Goal: Task Accomplishment & Management: Manage account settings

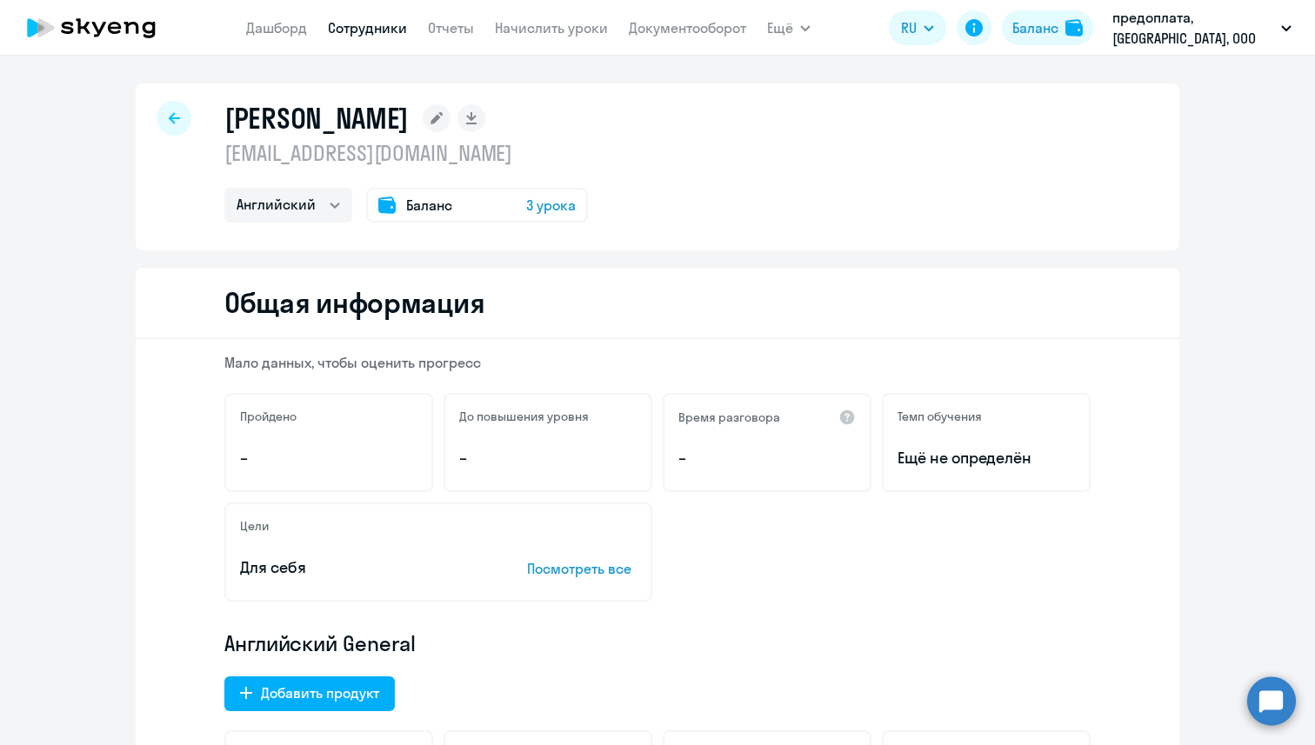
click at [139, 34] on icon at bounding box center [91, 27] width 153 height 43
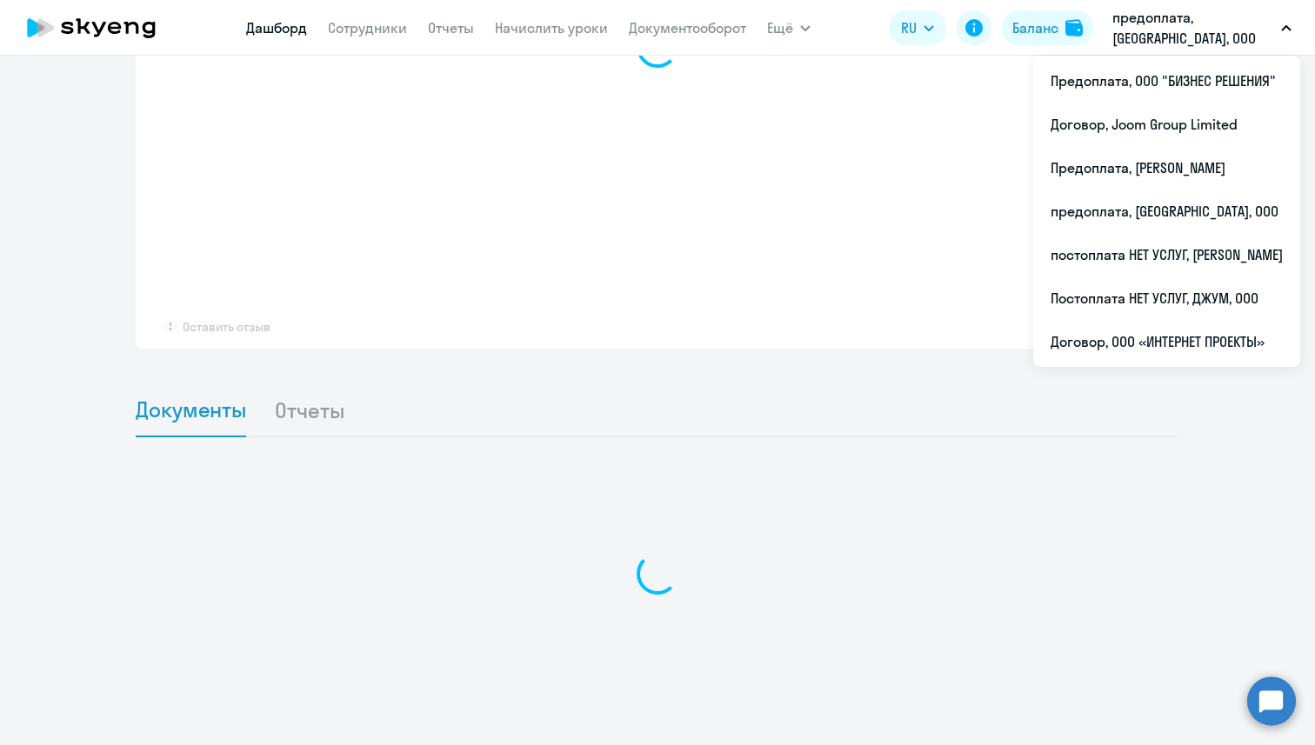
click at [1144, 26] on p "предоплата, [GEOGRAPHIC_DATA], ООО" at bounding box center [1194, 28] width 162 height 42
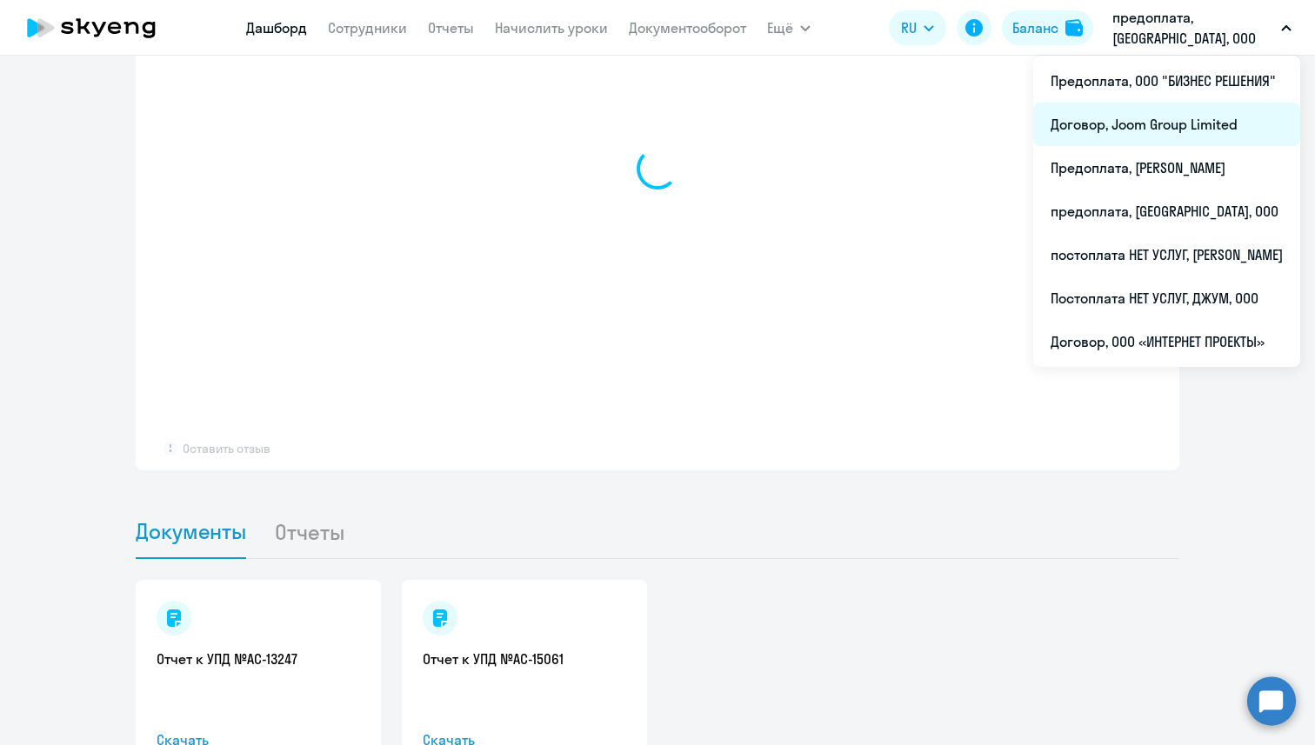
click at [1161, 129] on li "Договор, Joom Group Limited" at bounding box center [1166, 124] width 267 height 43
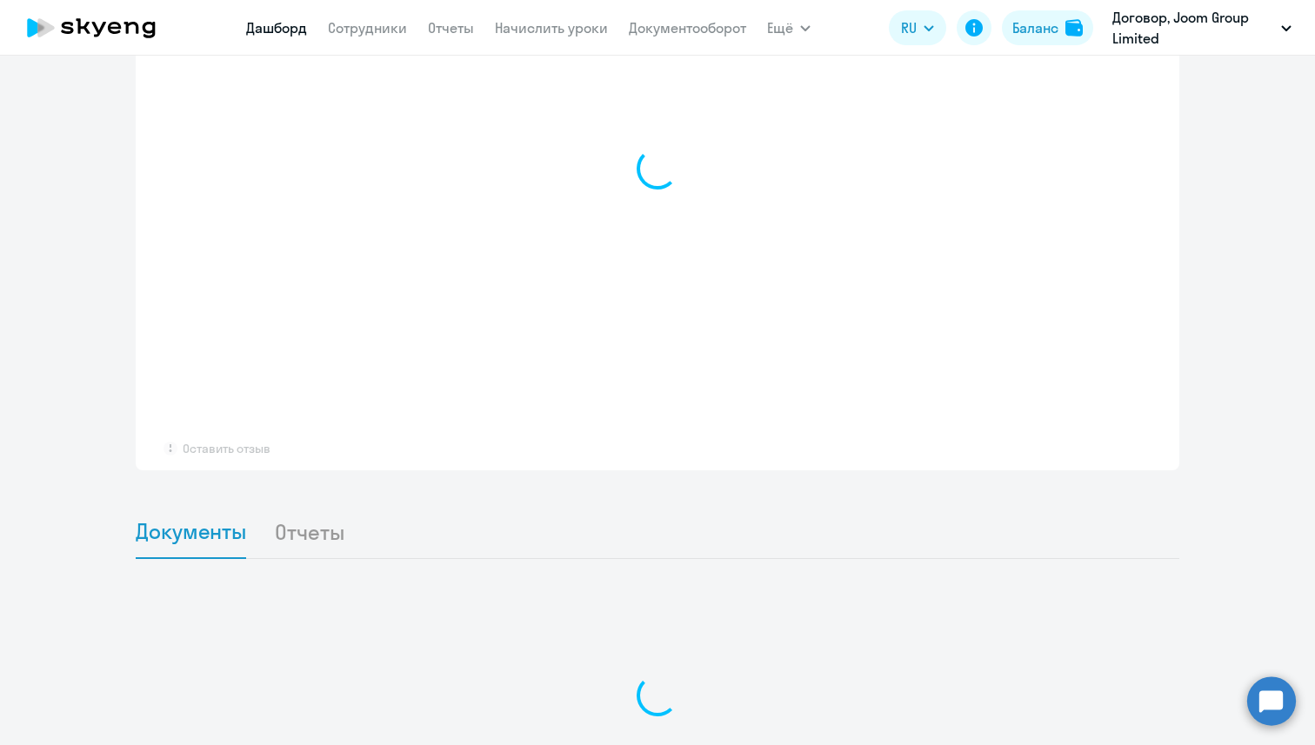
scroll to position [1042, 0]
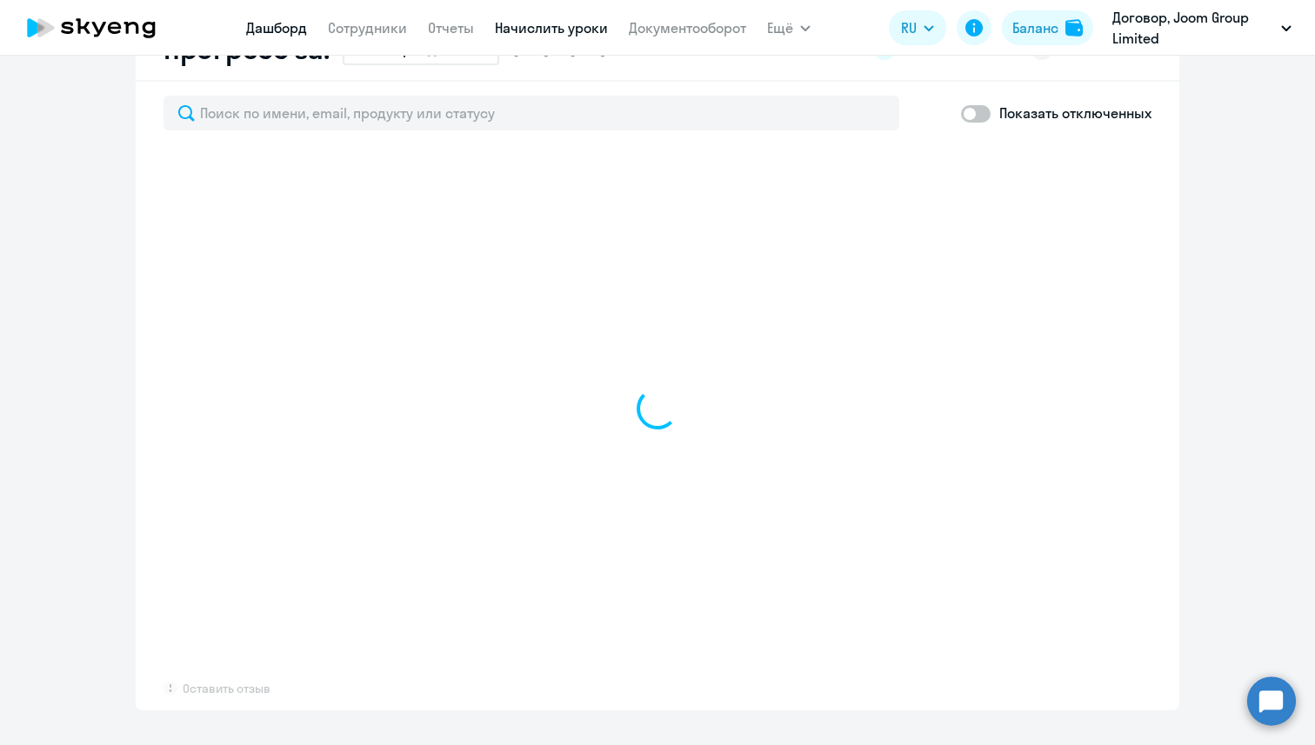
click at [582, 32] on link "Начислить уроки" at bounding box center [551, 27] width 113 height 17
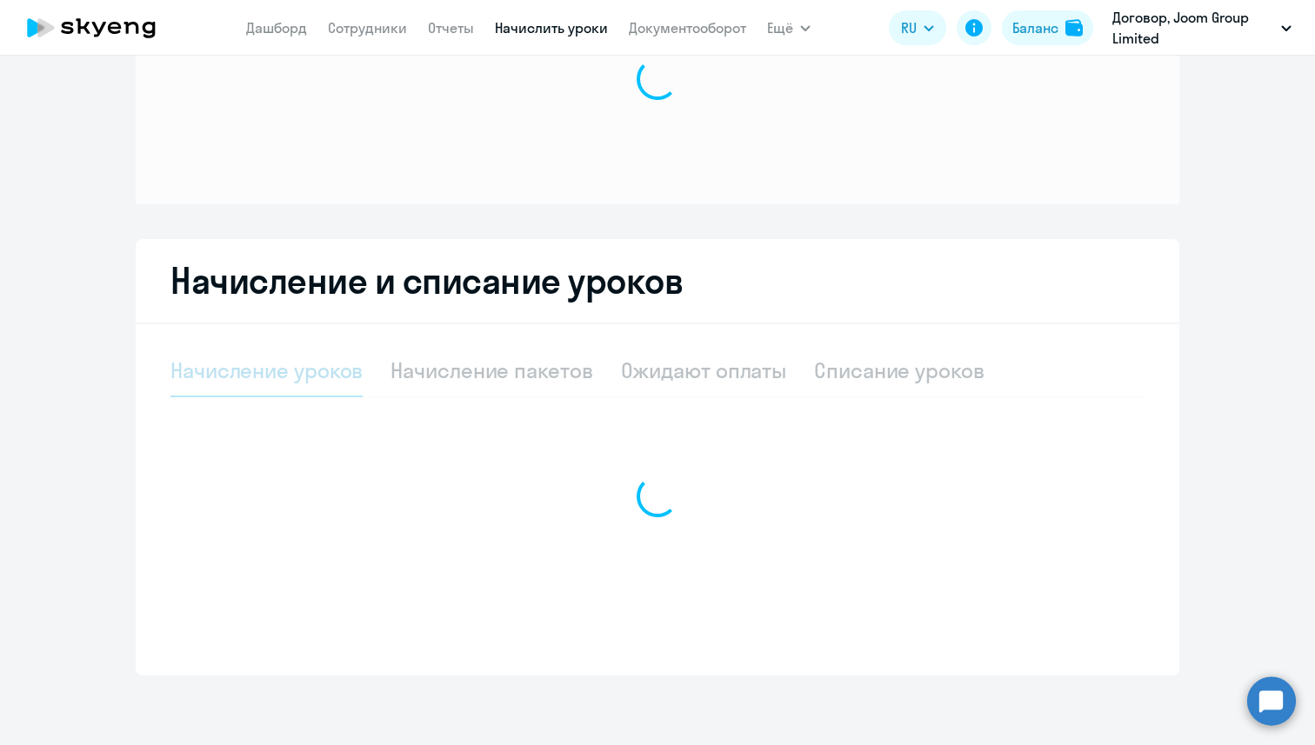
scroll to position [128, 0]
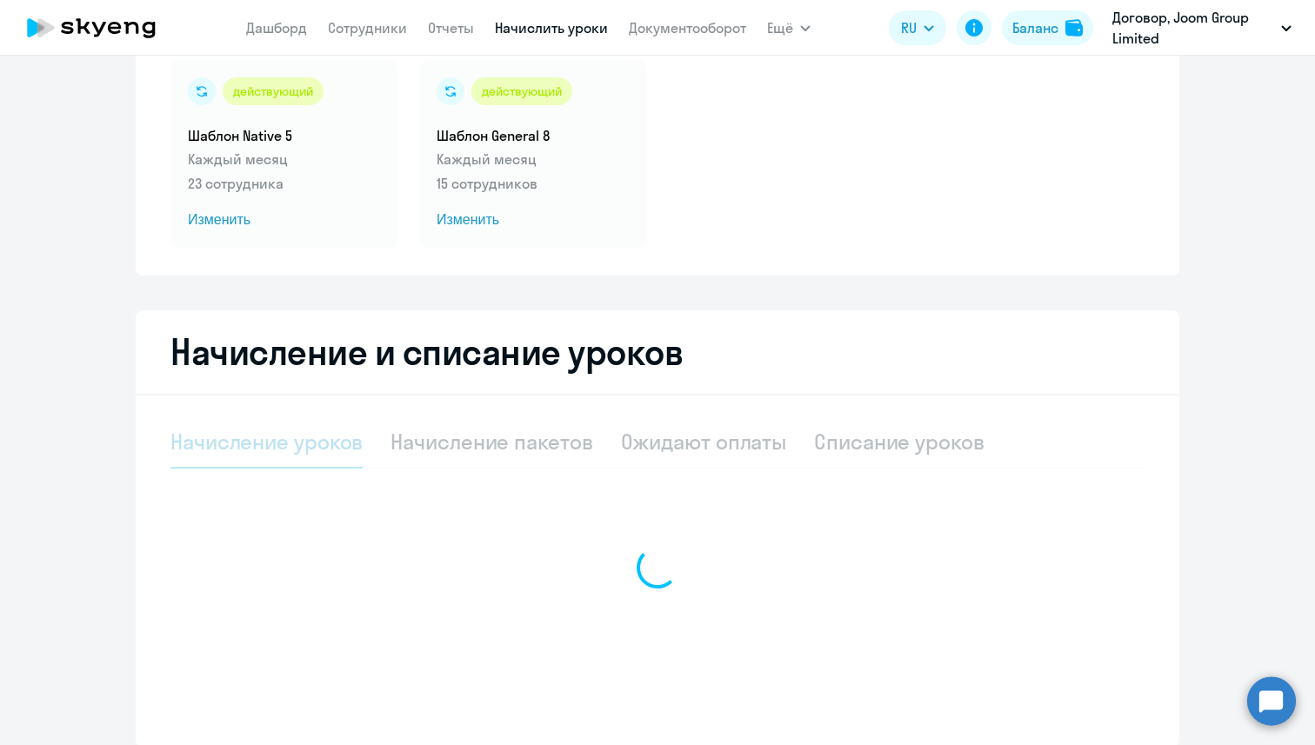
select select "10"
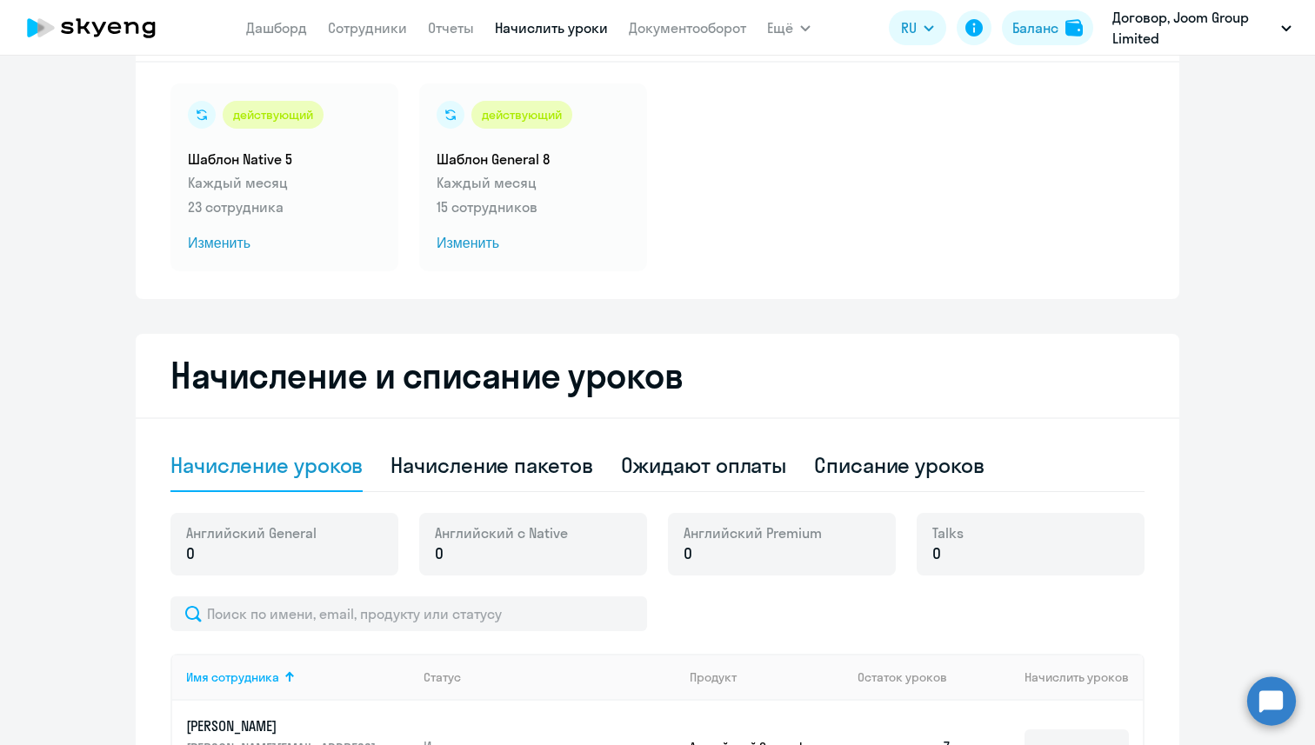
scroll to position [106, 0]
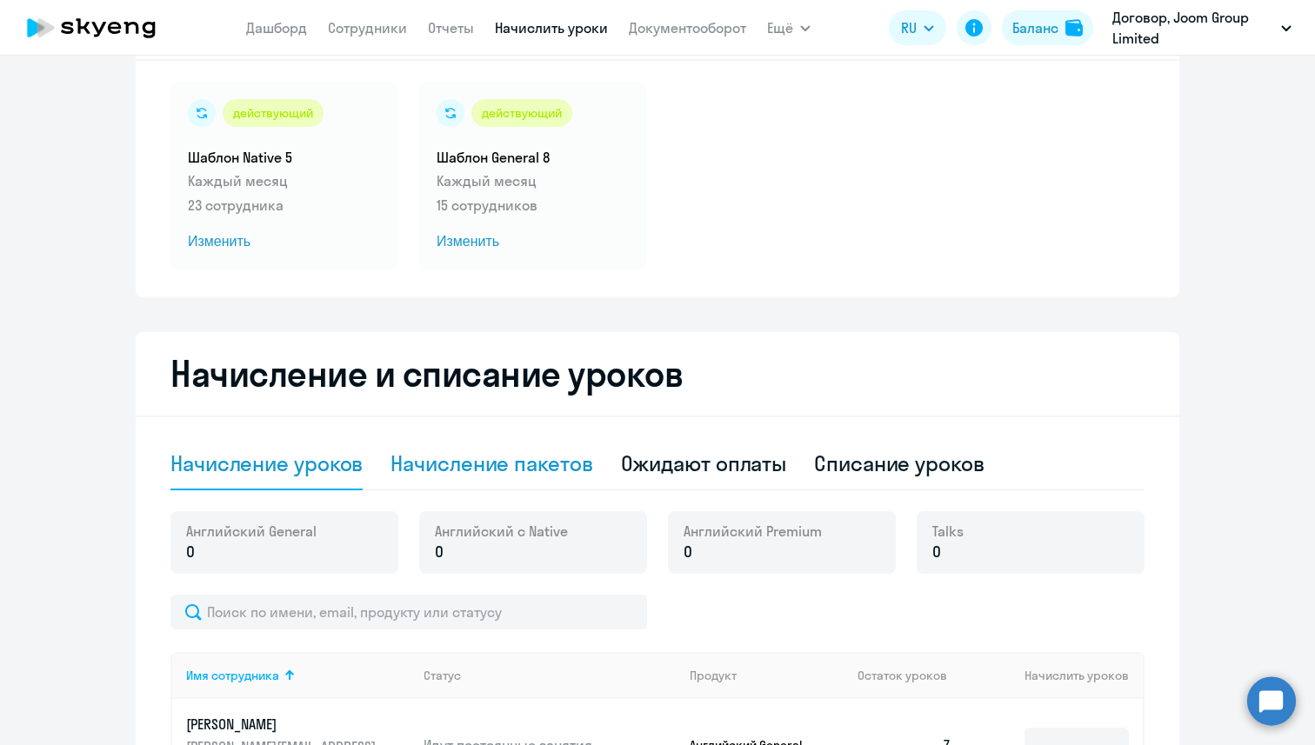
click at [476, 467] on div "Начисление пакетов" at bounding box center [492, 464] width 202 height 28
select select "10"
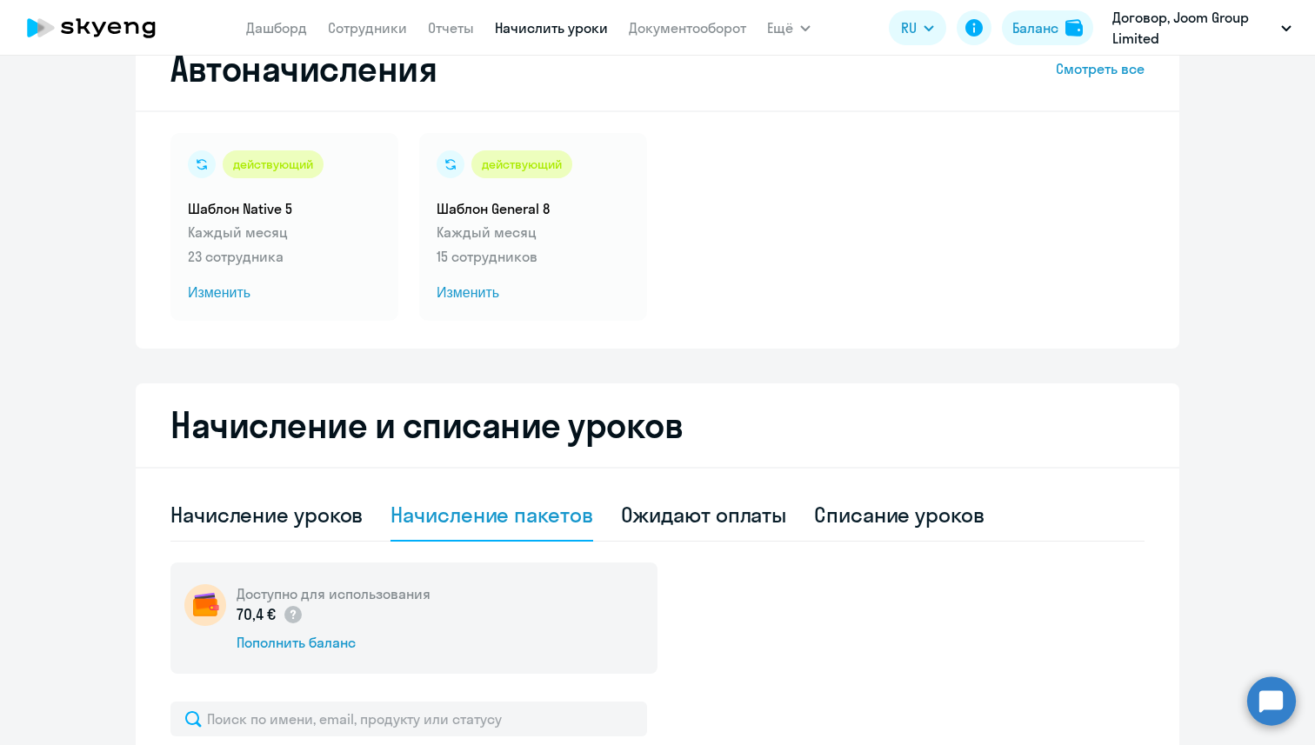
scroll to position [0, 0]
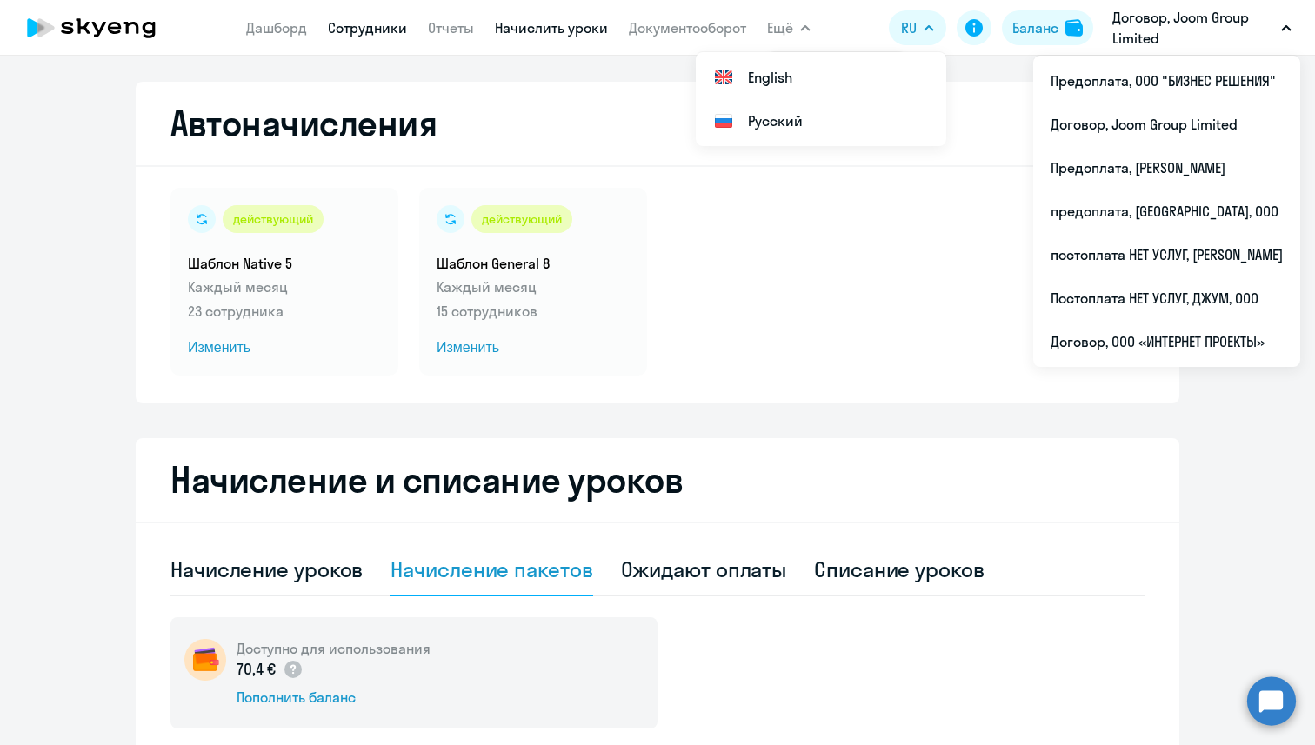
click at [367, 31] on link "Сотрудники" at bounding box center [367, 27] width 79 height 17
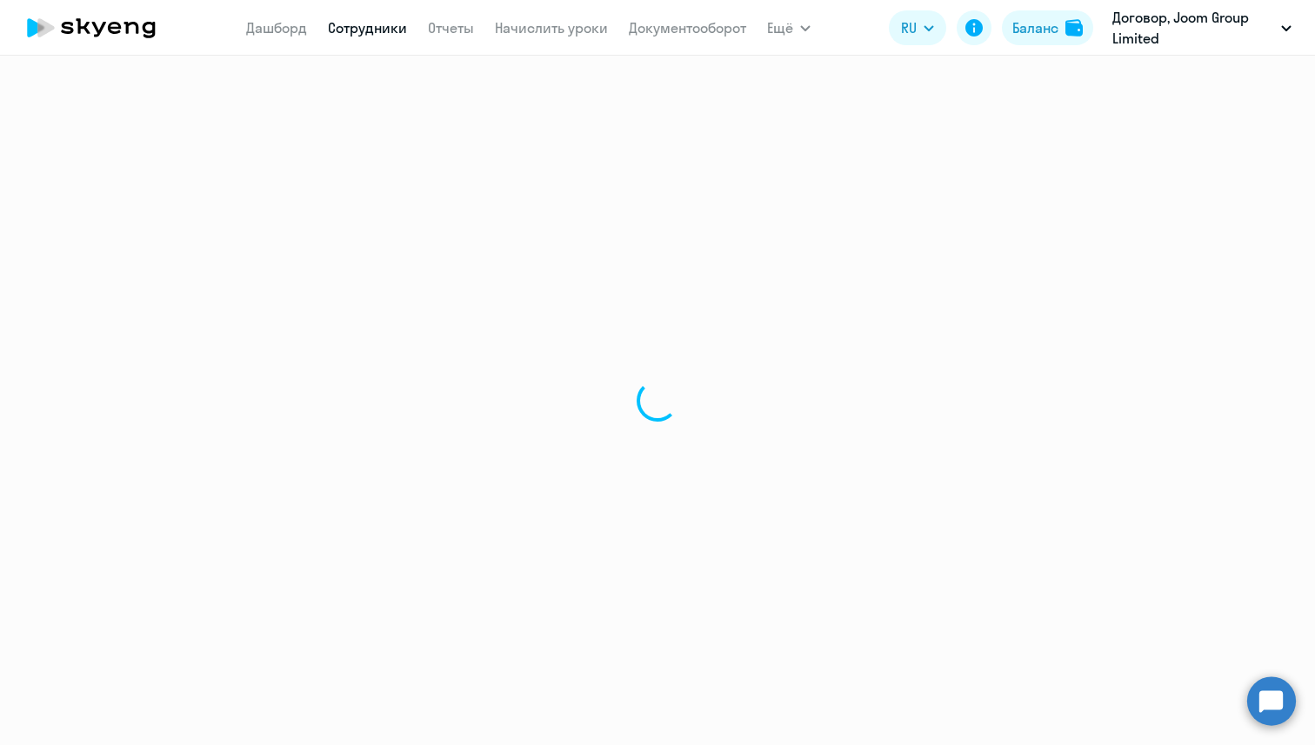
select select "30"
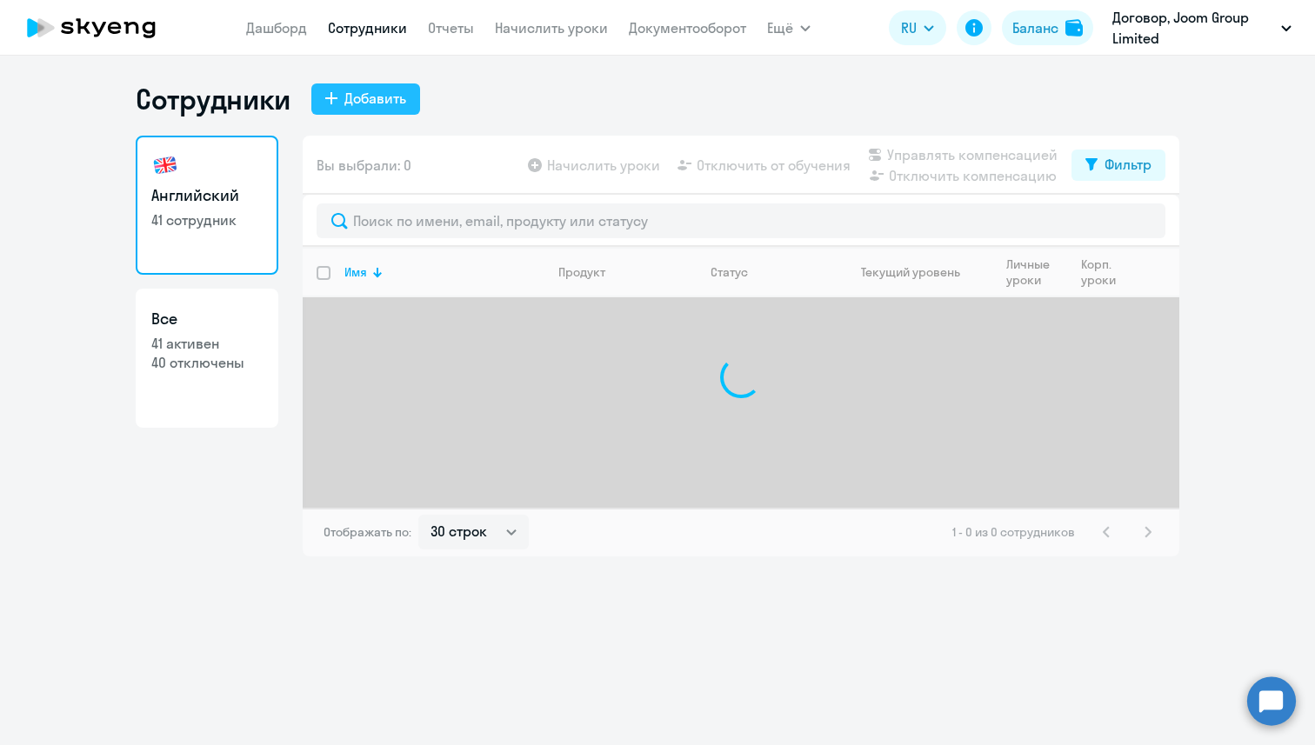
click at [354, 84] on button "Добавить" at bounding box center [365, 99] width 109 height 31
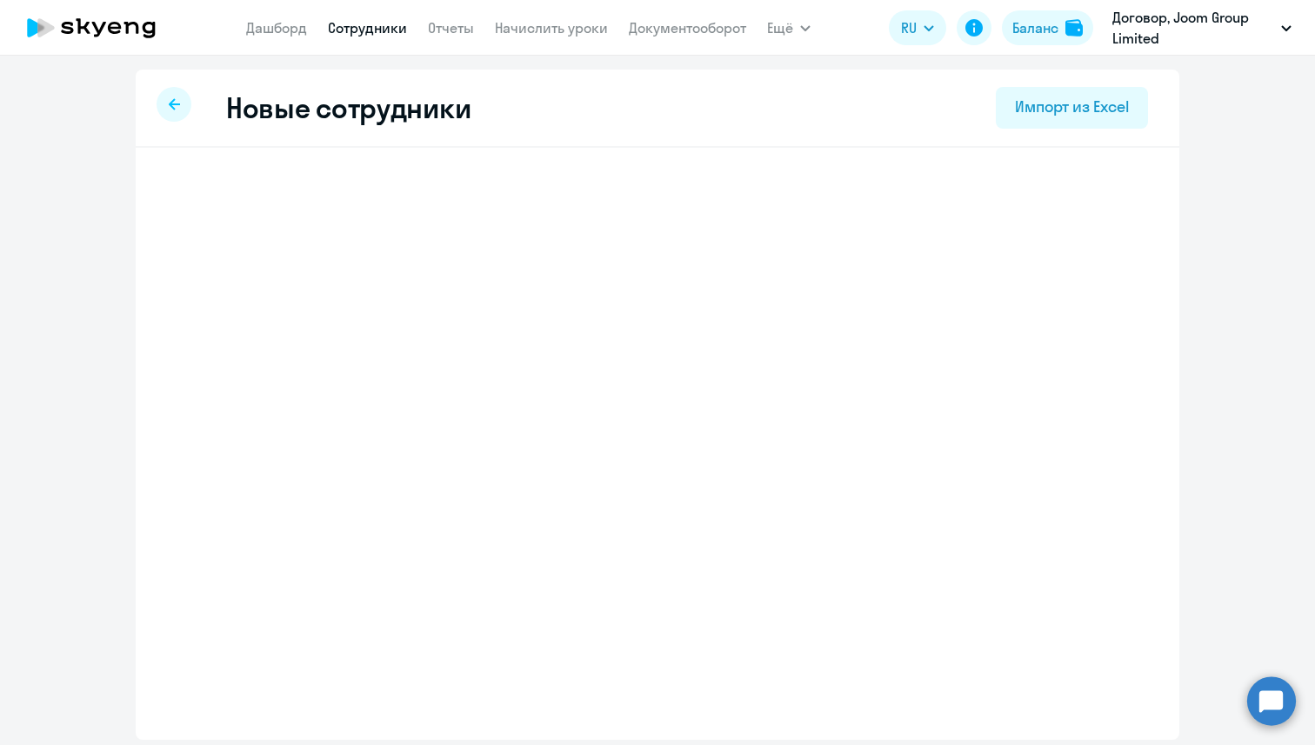
select select "english_adult_not_native_speaker"
select select "1"
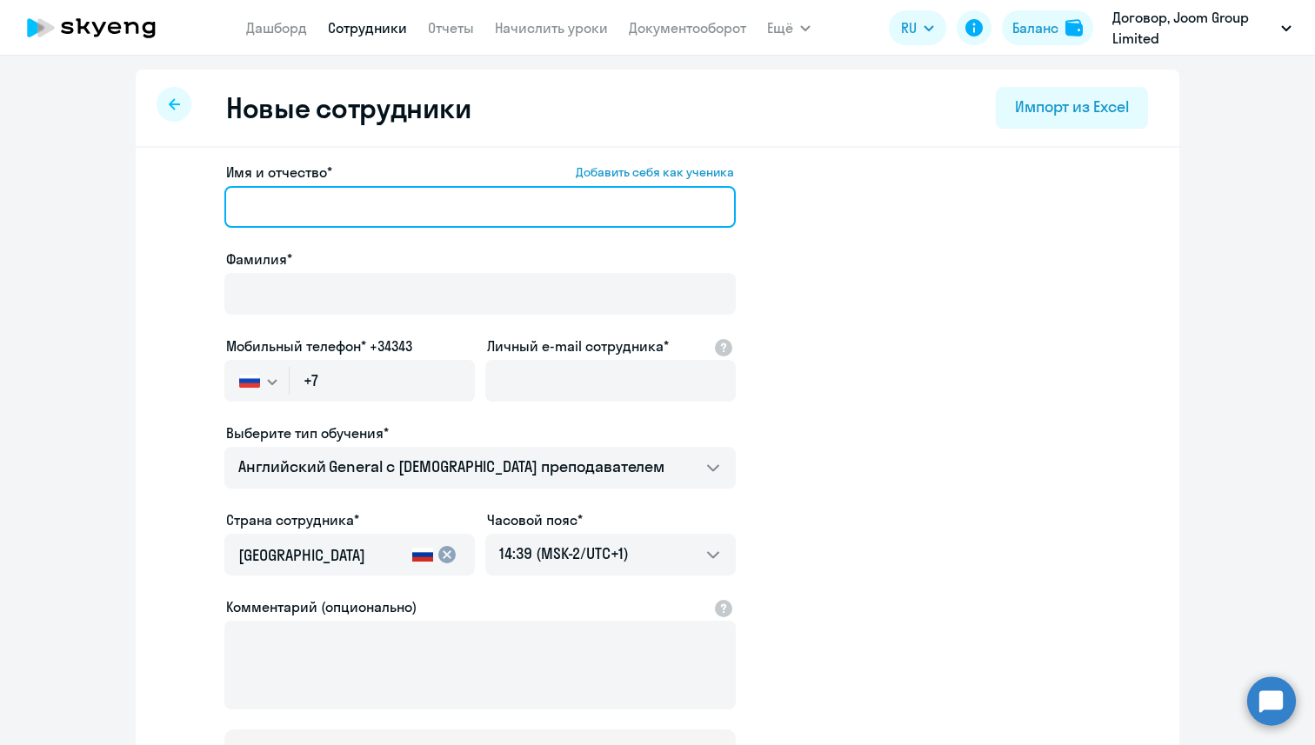
click at [344, 211] on input "Имя и отчество* Добавить себя как ученика" at bounding box center [479, 207] width 511 height 42
paste input "[PERSON_NAME]"
drag, startPoint x: 357, startPoint y: 213, endPoint x: 287, endPoint y: 212, distance: 69.6
click at [287, 212] on input "[PERSON_NAME]" at bounding box center [479, 207] width 511 height 42
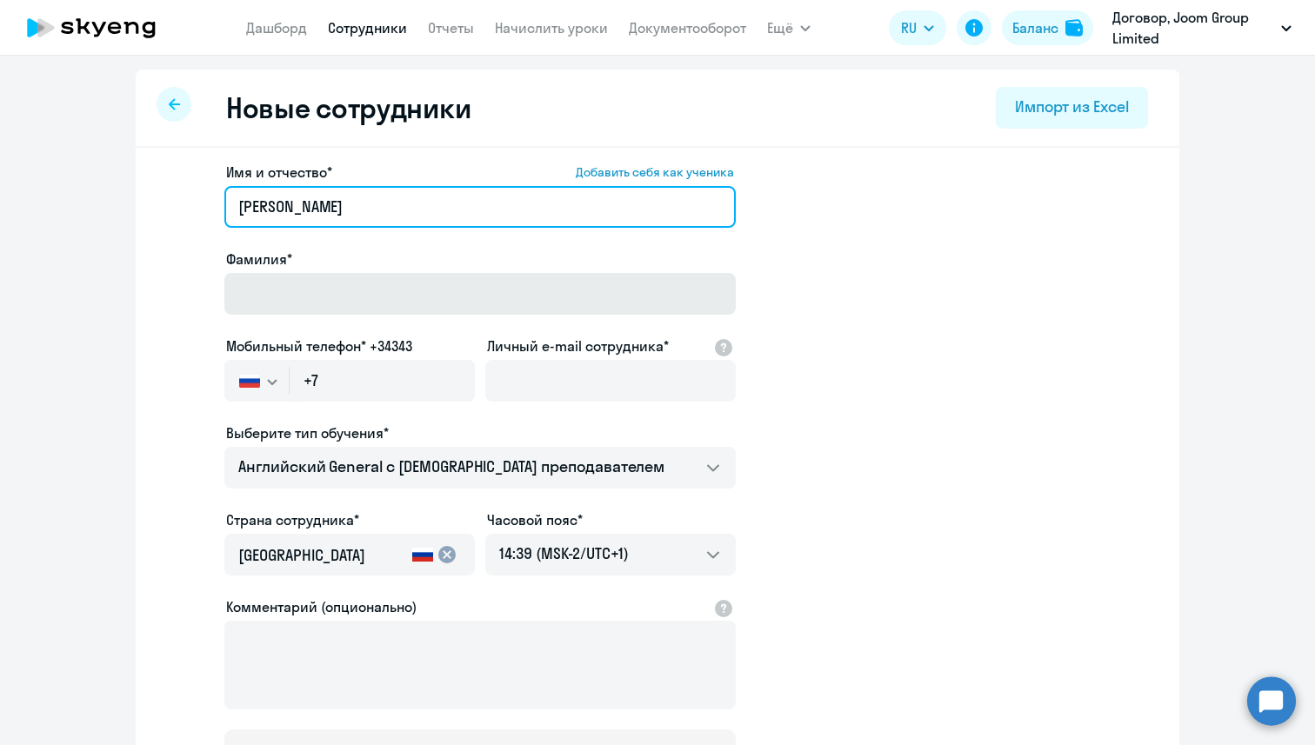
type input "[PERSON_NAME]"
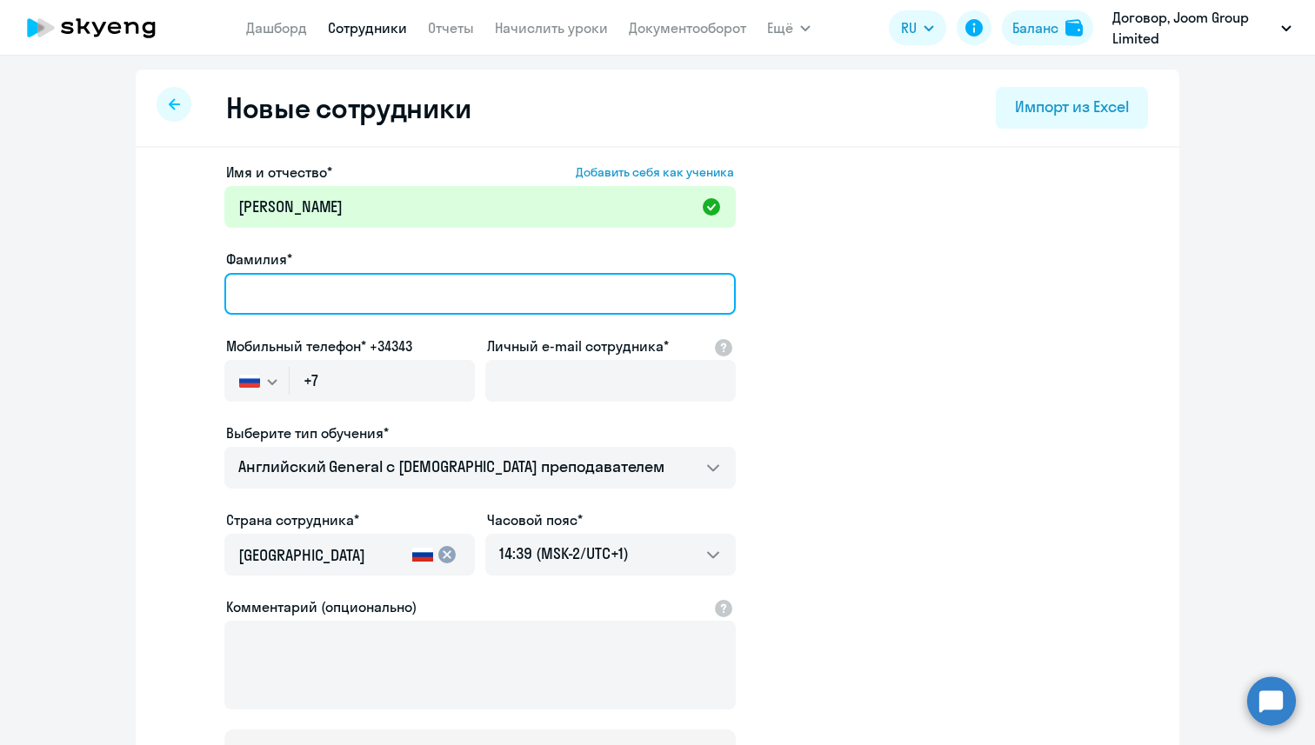
click at [286, 294] on input "Фамилия*" at bounding box center [479, 294] width 511 height 42
paste input "Tsvetkov"
type input "Tsvetkov"
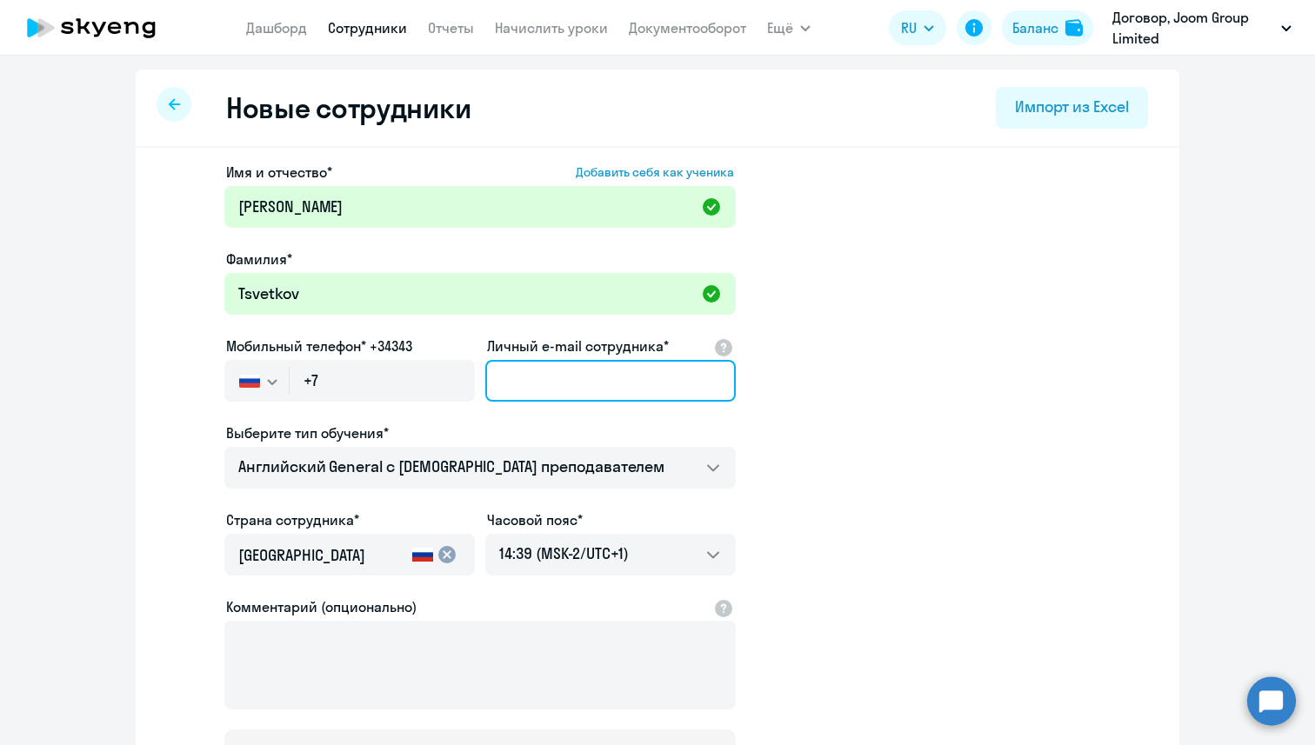
click at [559, 374] on input "Личный e-mail сотрудника*" at bounding box center [610, 381] width 251 height 42
paste input "[EMAIL_ADDRESS][DOMAIN_NAME]"
type input "[EMAIL_ADDRESS][DOMAIN_NAME]"
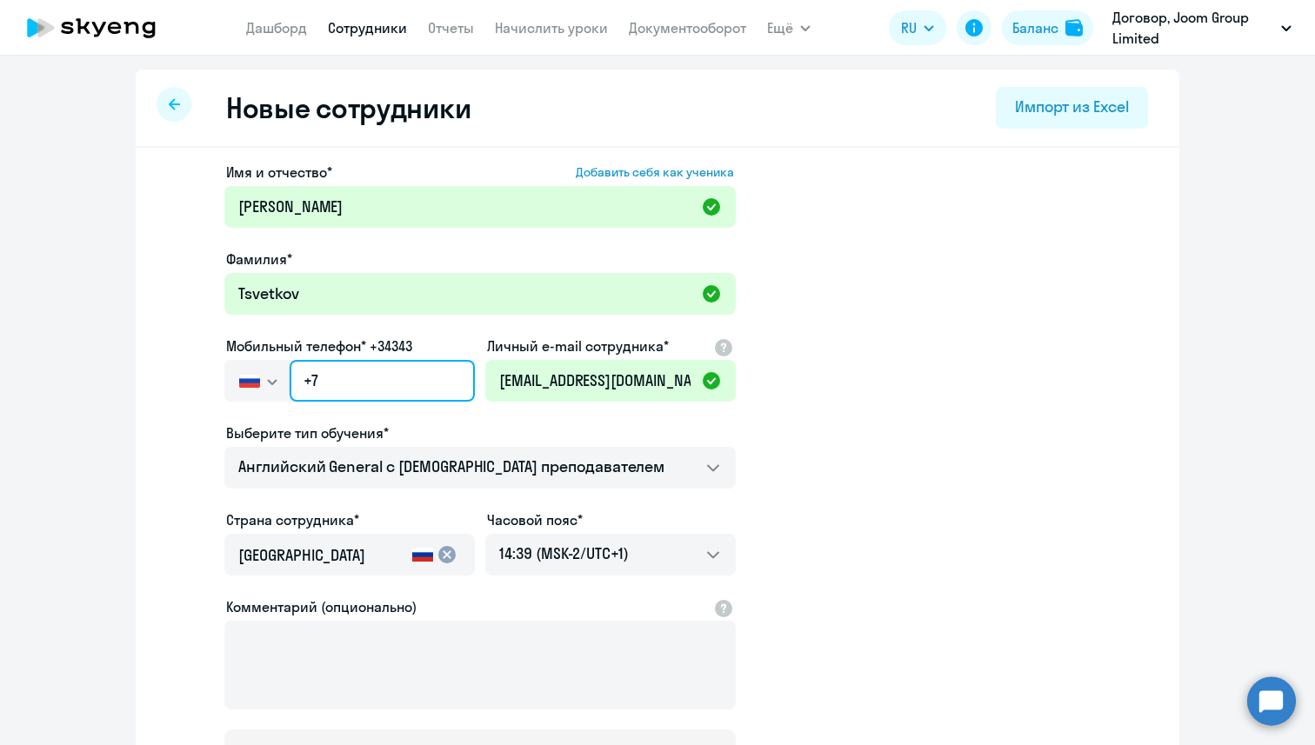
click at [355, 374] on input "+7" at bounding box center [382, 381] width 185 height 42
paste input "[PHONE_NUMBER]"
type input "[PHONE_NUMBER]"
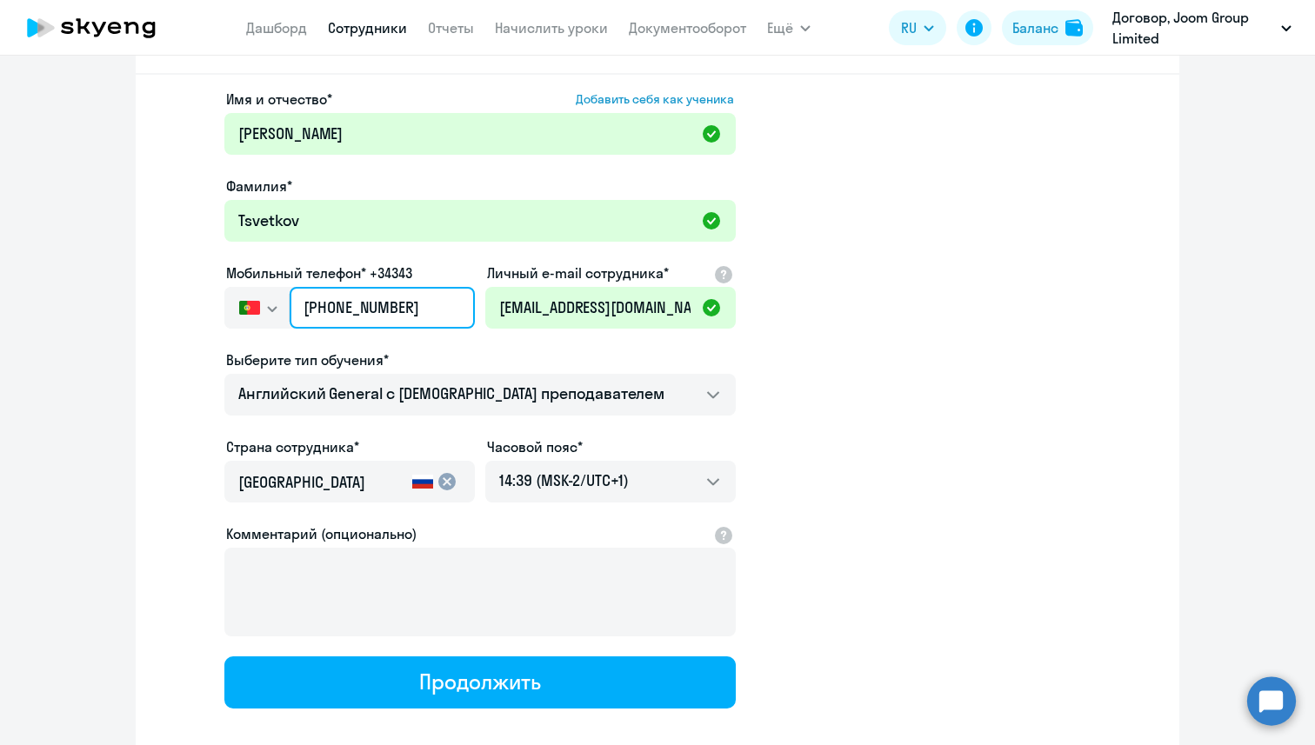
scroll to position [78, 0]
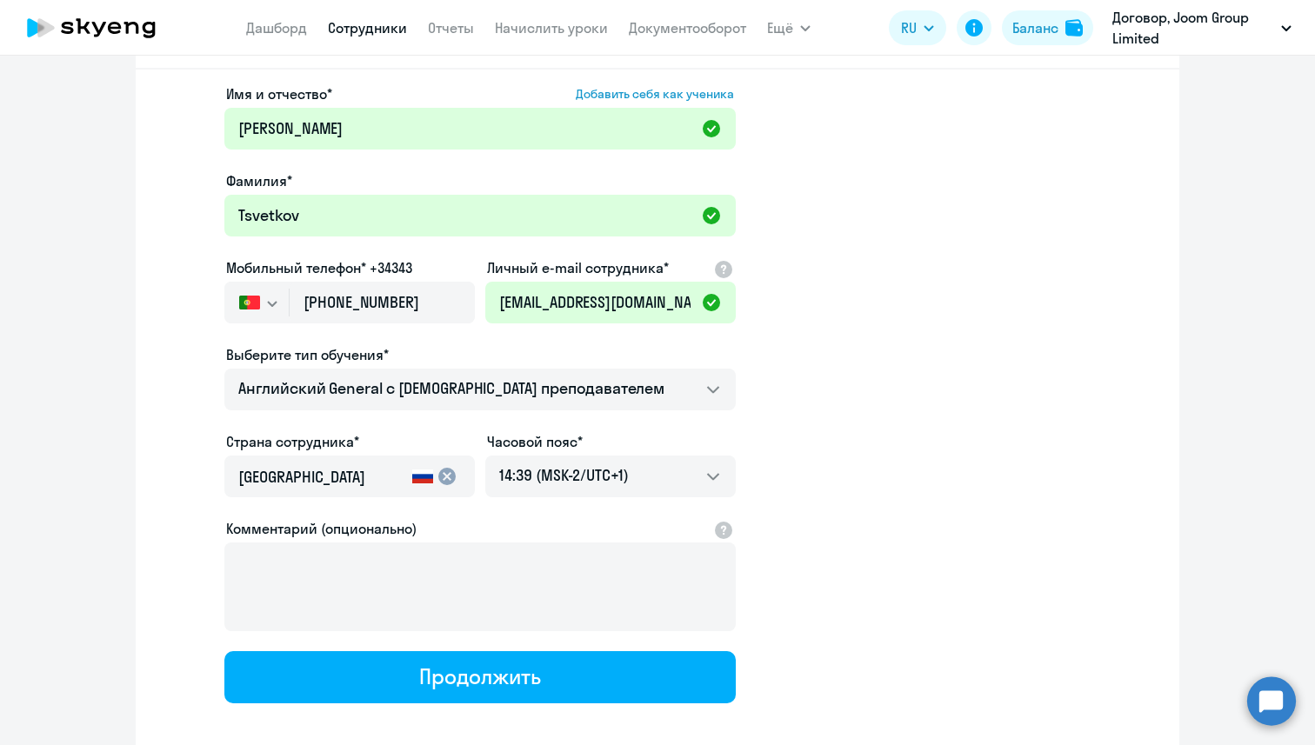
click at [331, 478] on input "[GEOGRAPHIC_DATA]" at bounding box center [321, 477] width 167 height 23
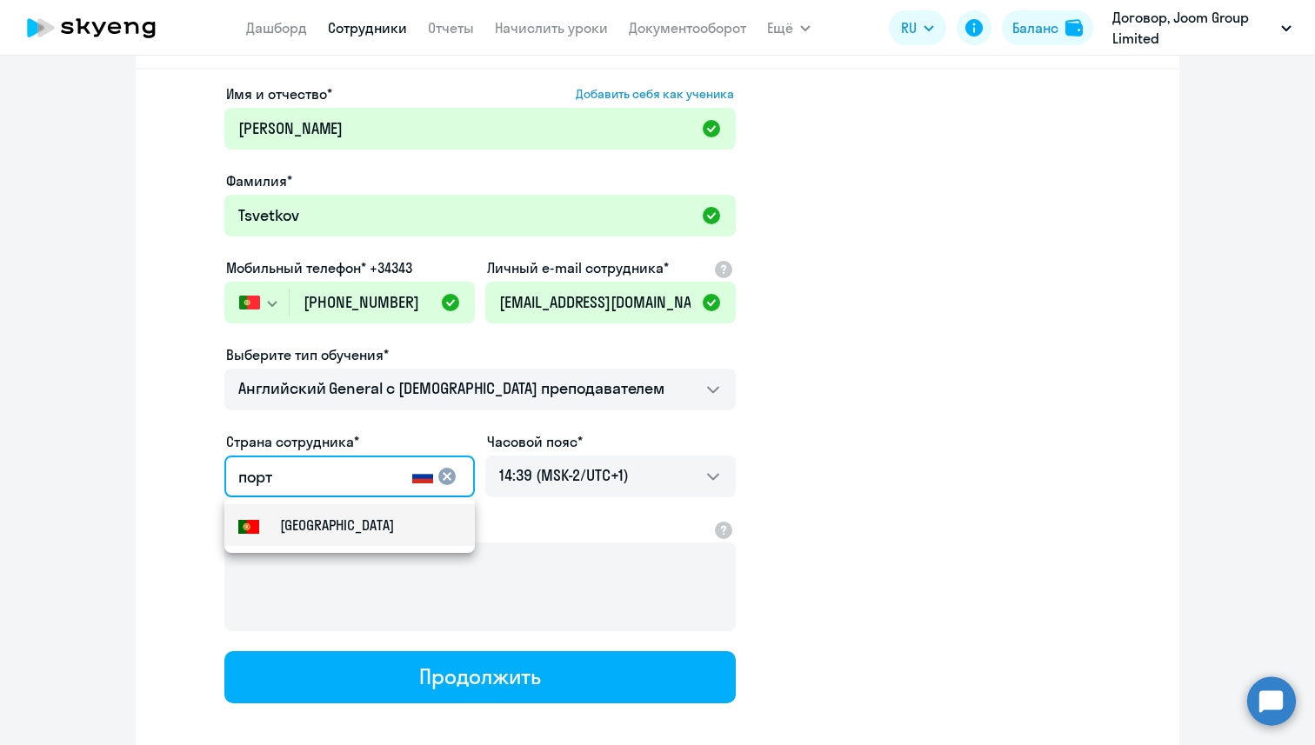
click at [331, 517] on small "[GEOGRAPHIC_DATA]" at bounding box center [337, 525] width 114 height 21
type input "[GEOGRAPHIC_DATA]"
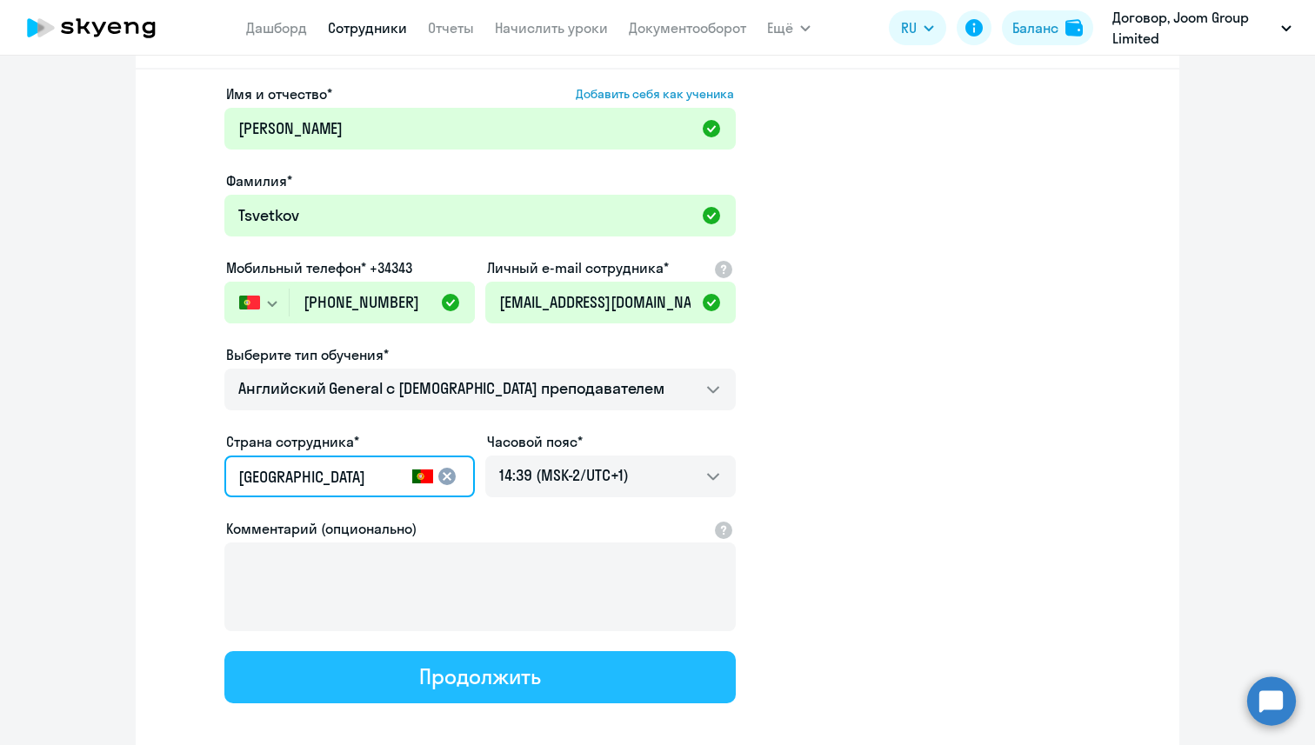
click at [347, 667] on button "Продолжить" at bounding box center [479, 678] width 511 height 52
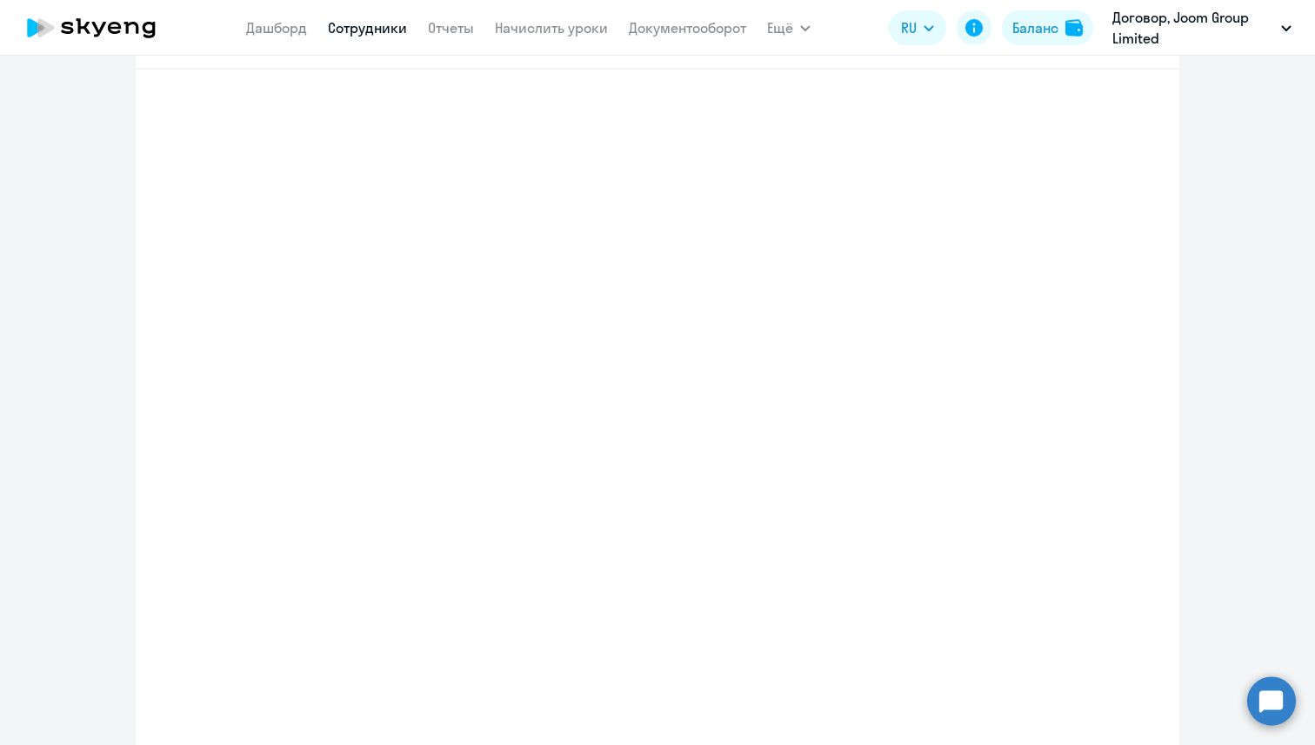
select select "english_adult_not_native_speaker"
select select "1"
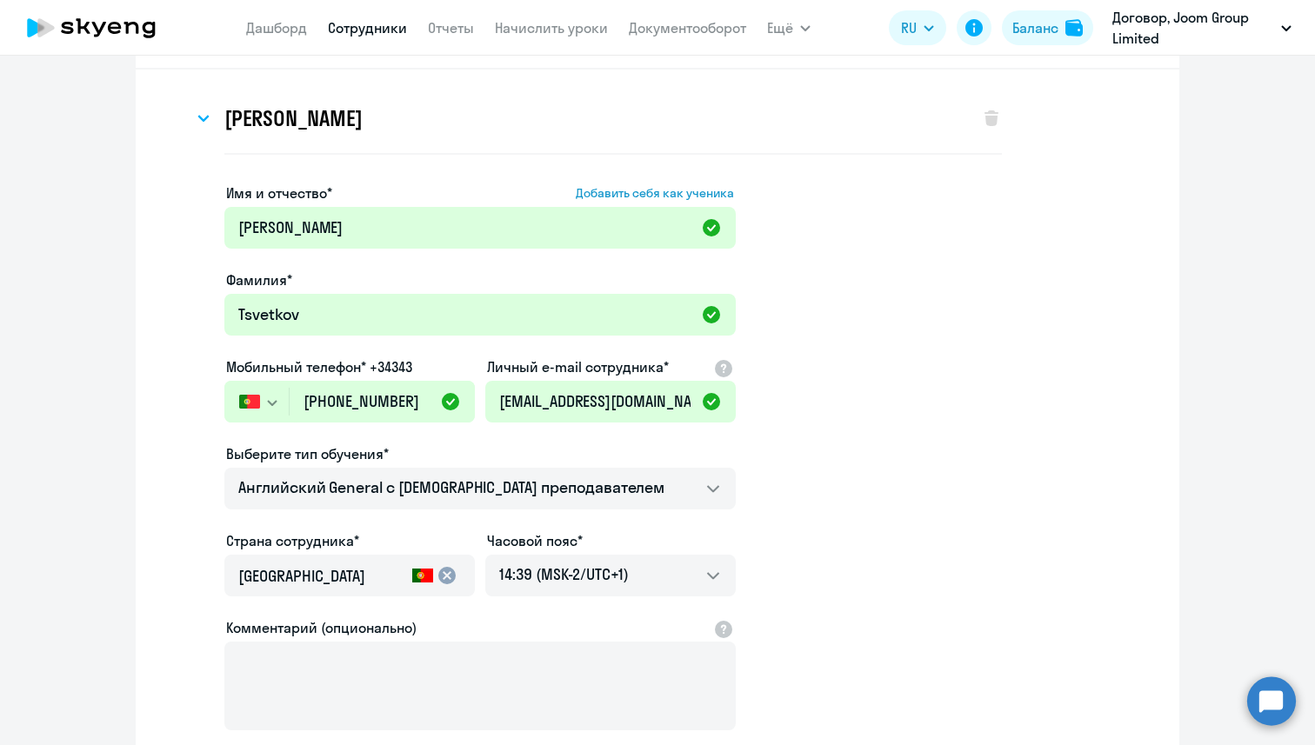
scroll to position [0, 0]
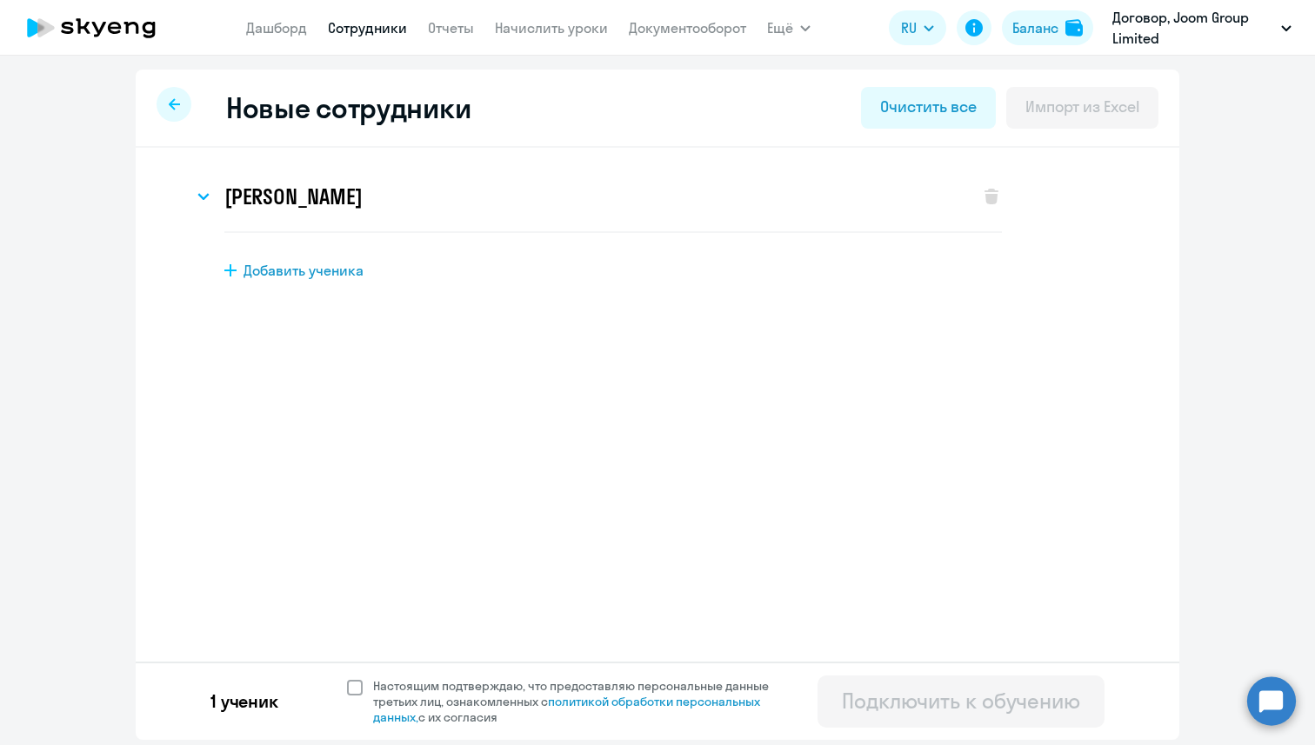
click at [352, 685] on span at bounding box center [355, 688] width 16 height 16
click at [347, 678] on input "Настоящим подтверждаю, что предоставляю персональные данные третьих лиц, ознако…" at bounding box center [346, 678] width 1 height 1
checkbox input "true"
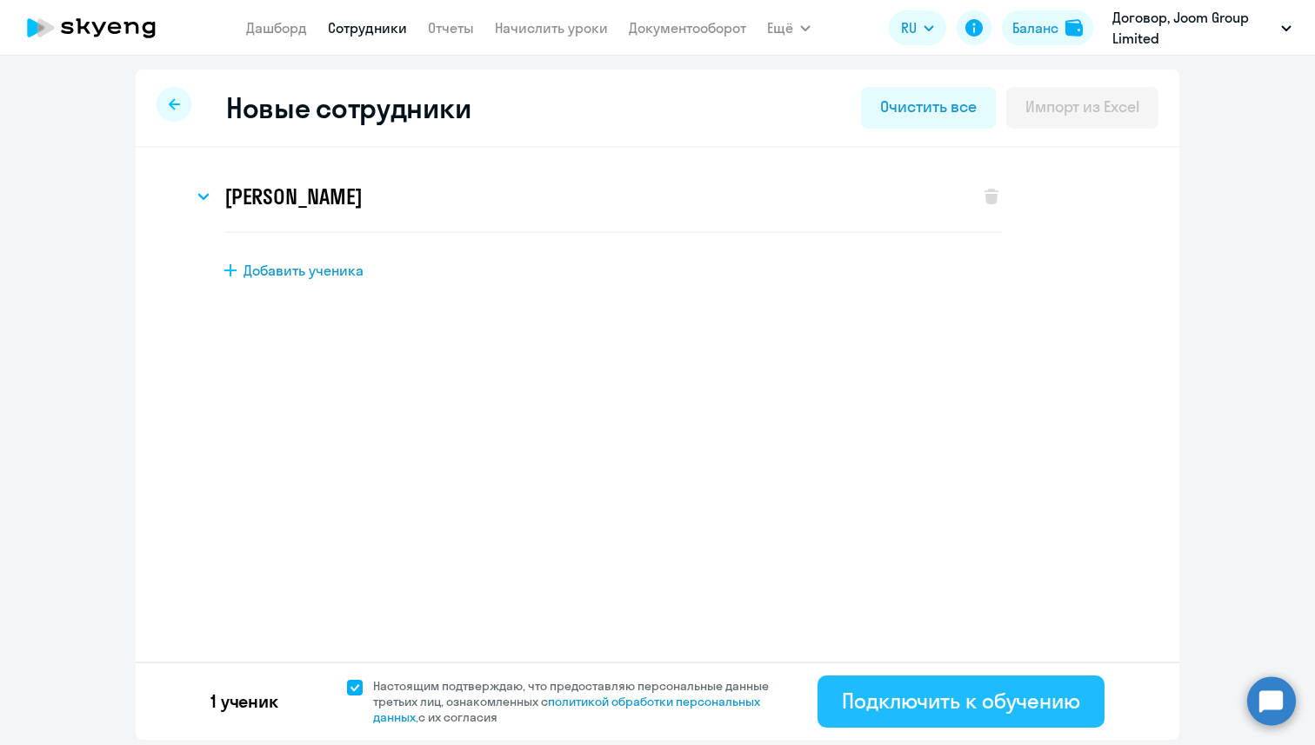
click at [852, 684] on button "Подключить к обучению" at bounding box center [961, 702] width 287 height 52
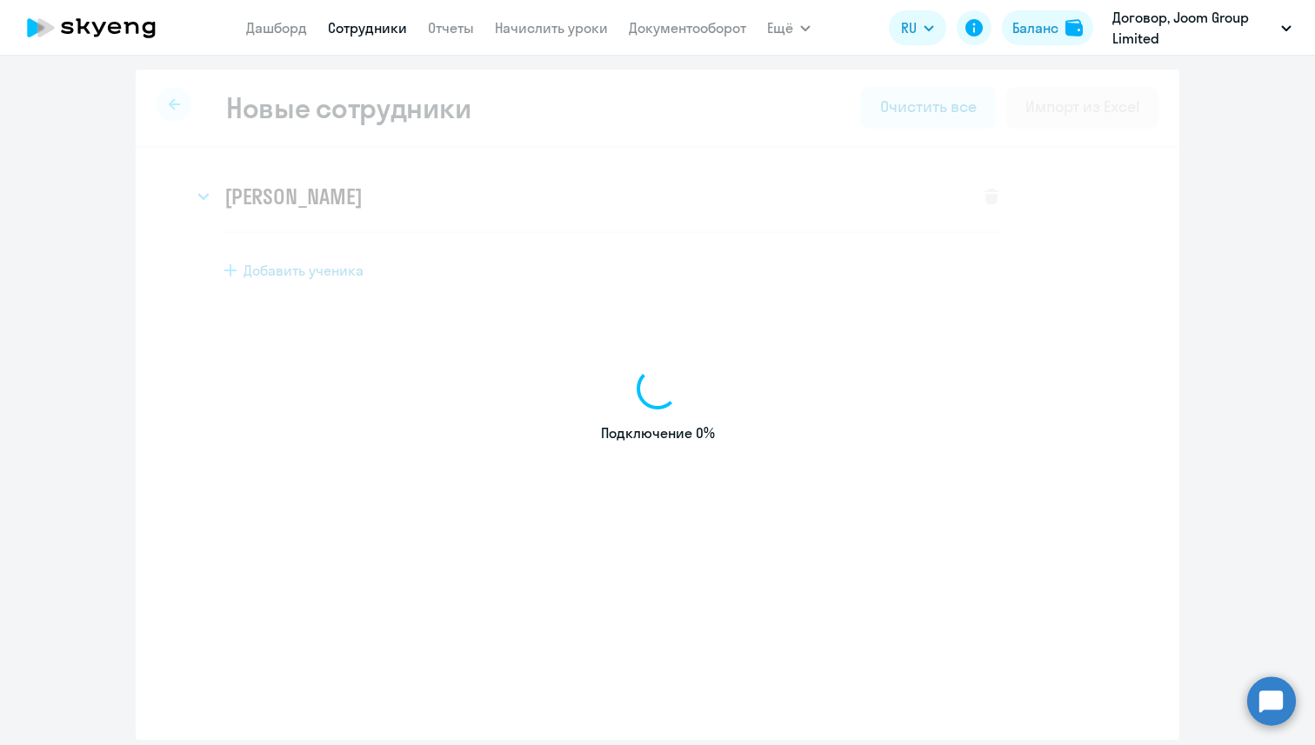
select select "english_adult_not_native_speaker"
select select "1"
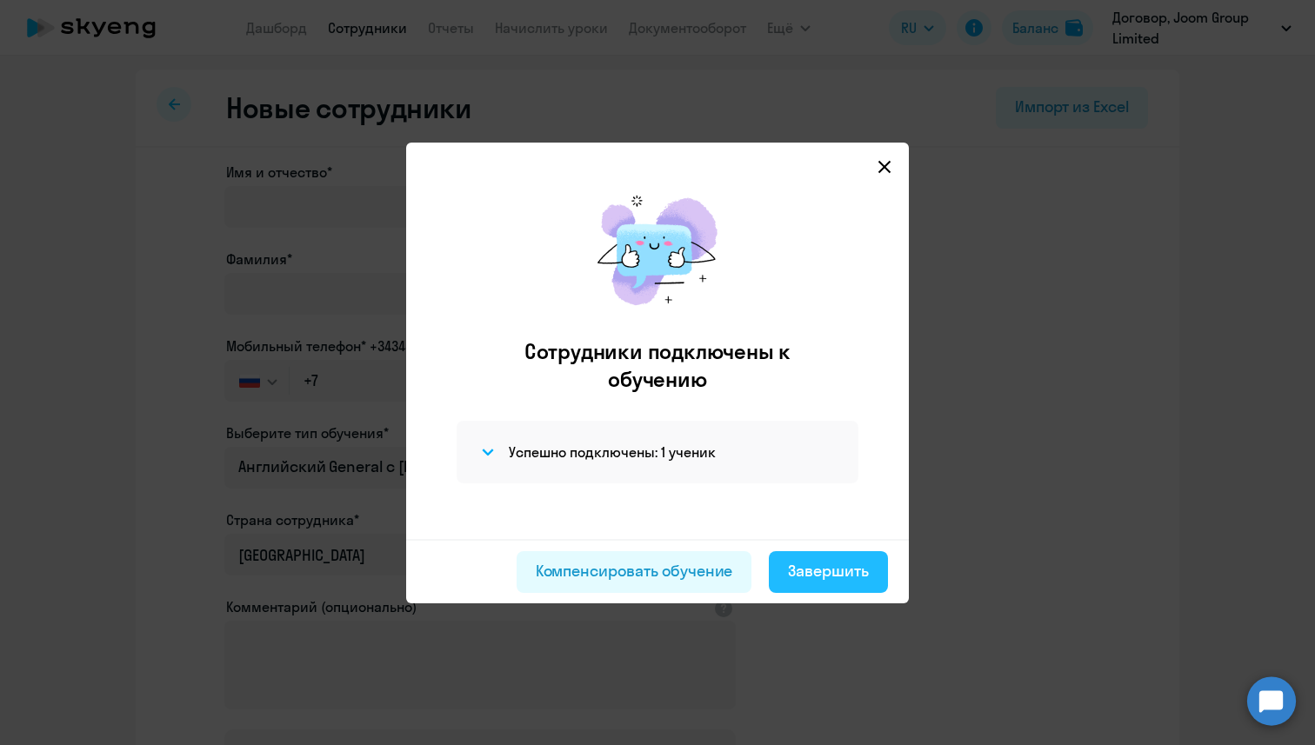
click at [846, 555] on button "Завершить" at bounding box center [828, 572] width 119 height 42
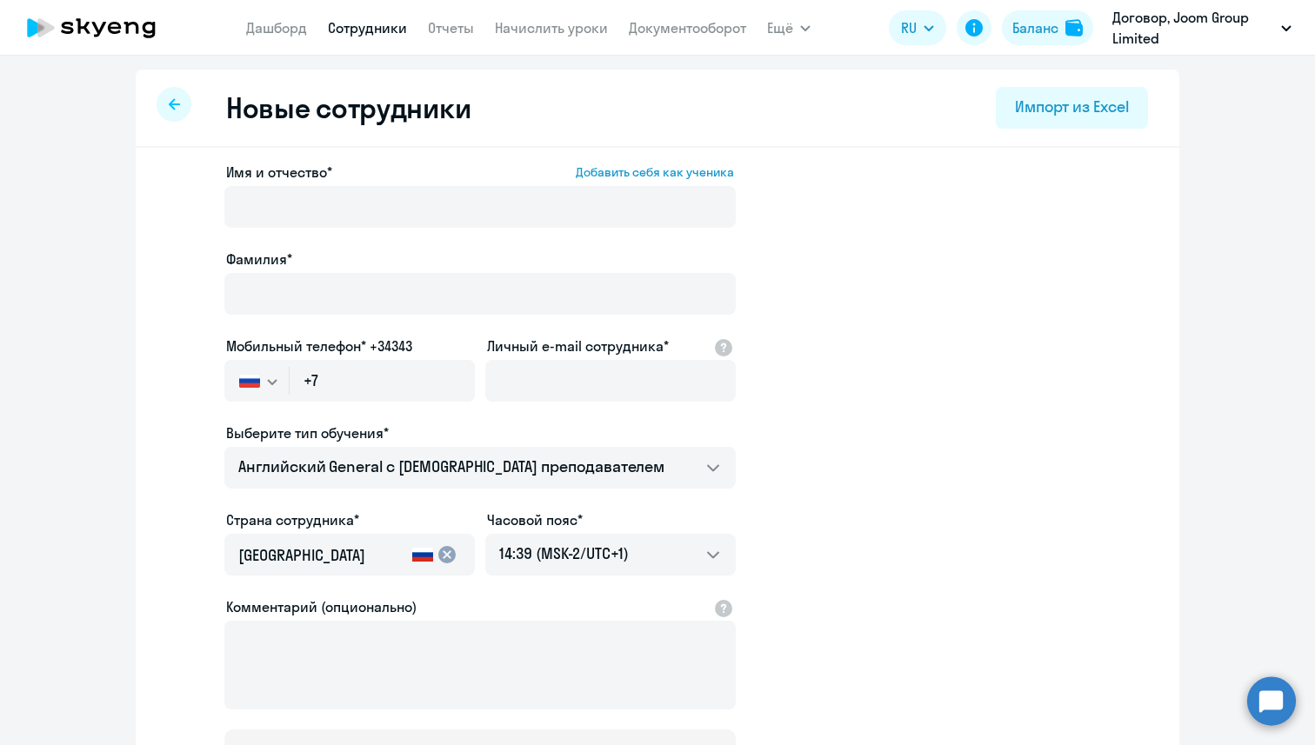
select select "30"
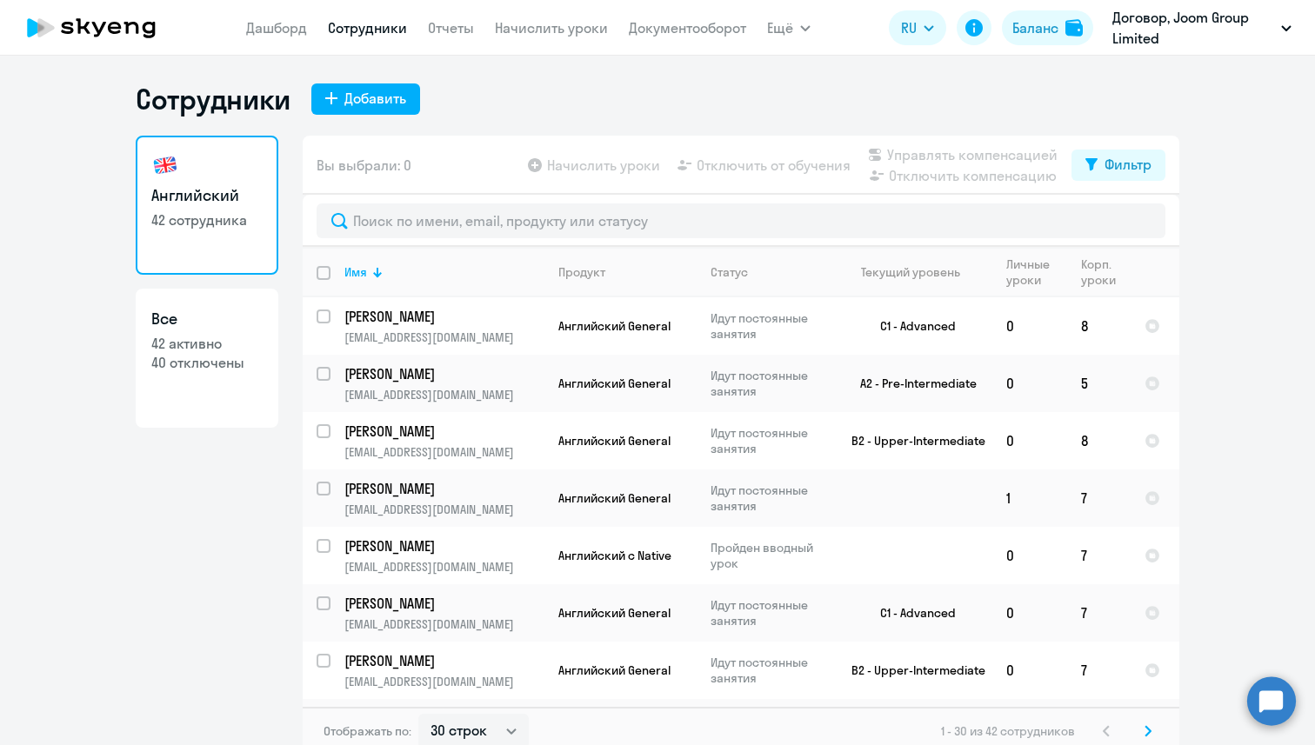
click at [515, 41] on nav "[PERSON_NAME] Отчеты Начислить уроки Документооборот" at bounding box center [496, 27] width 500 height 35
click at [525, 23] on link "Начислить уроки" at bounding box center [551, 27] width 113 height 17
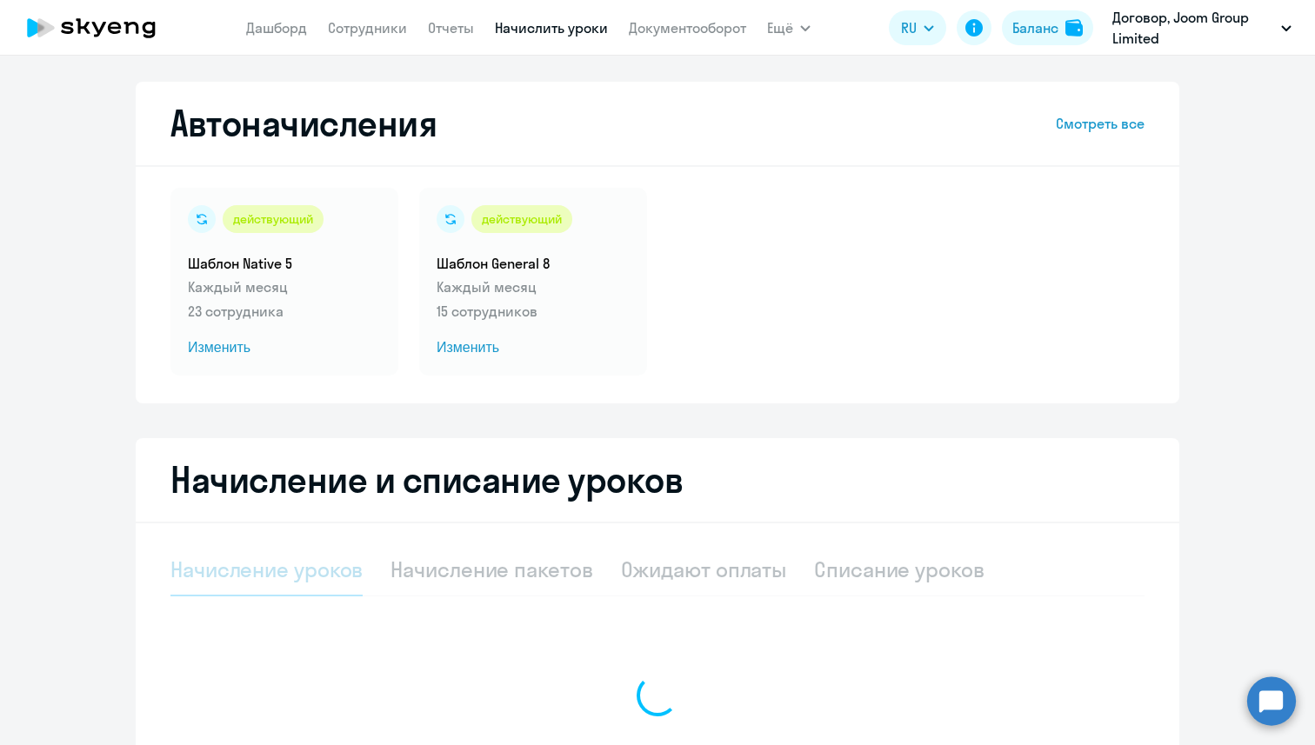
select select "10"
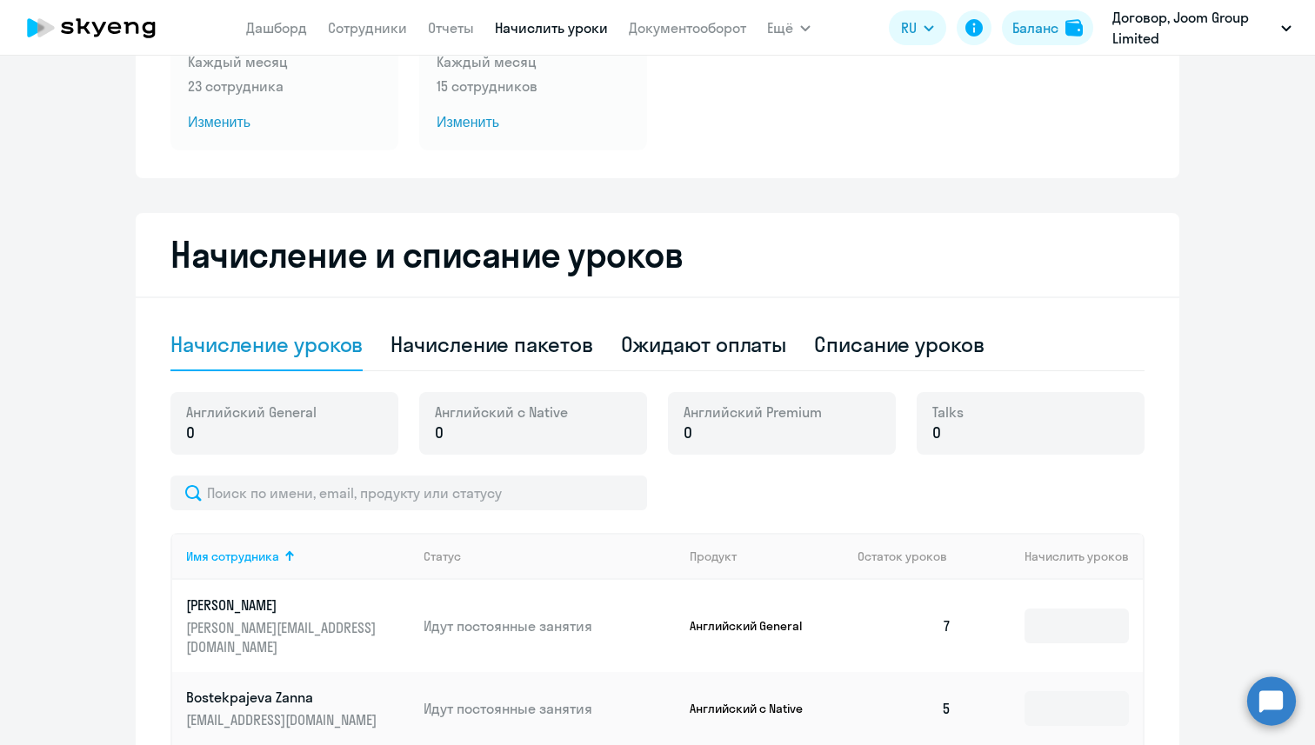
scroll to position [250, 0]
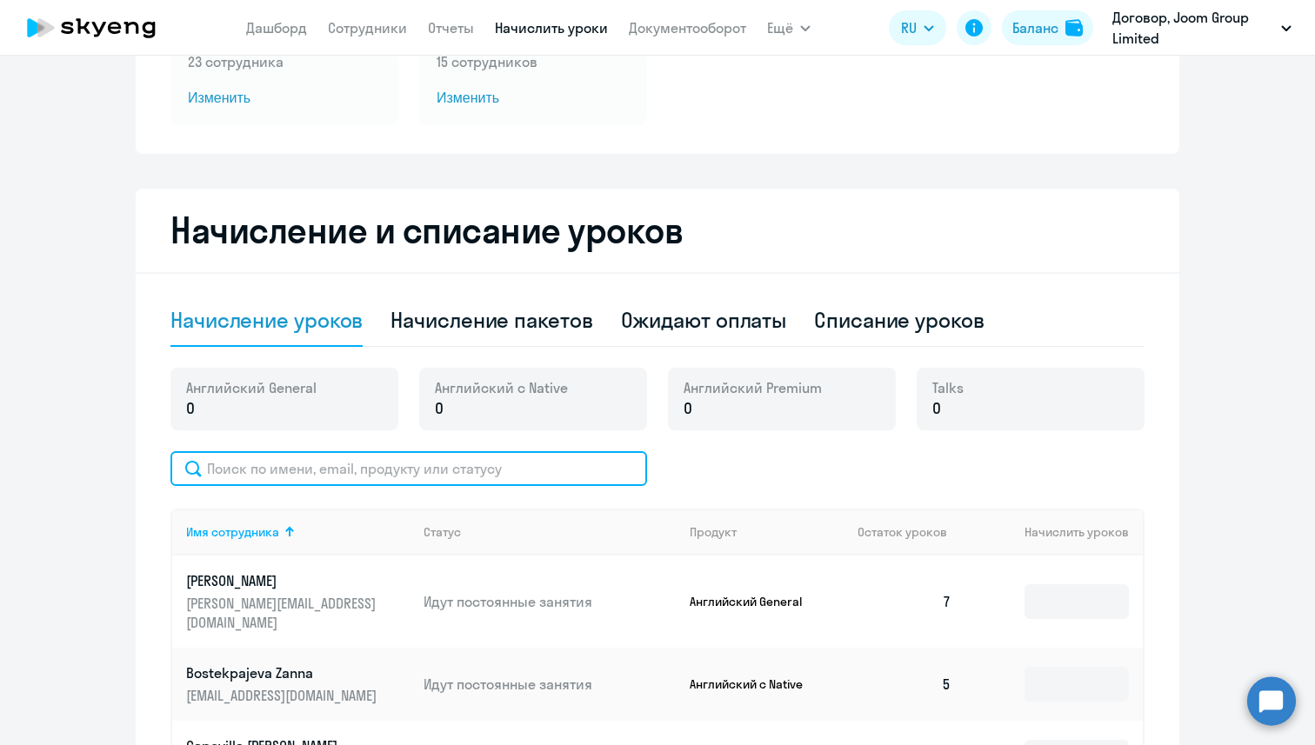
click at [305, 454] on input "text" at bounding box center [408, 468] width 477 height 35
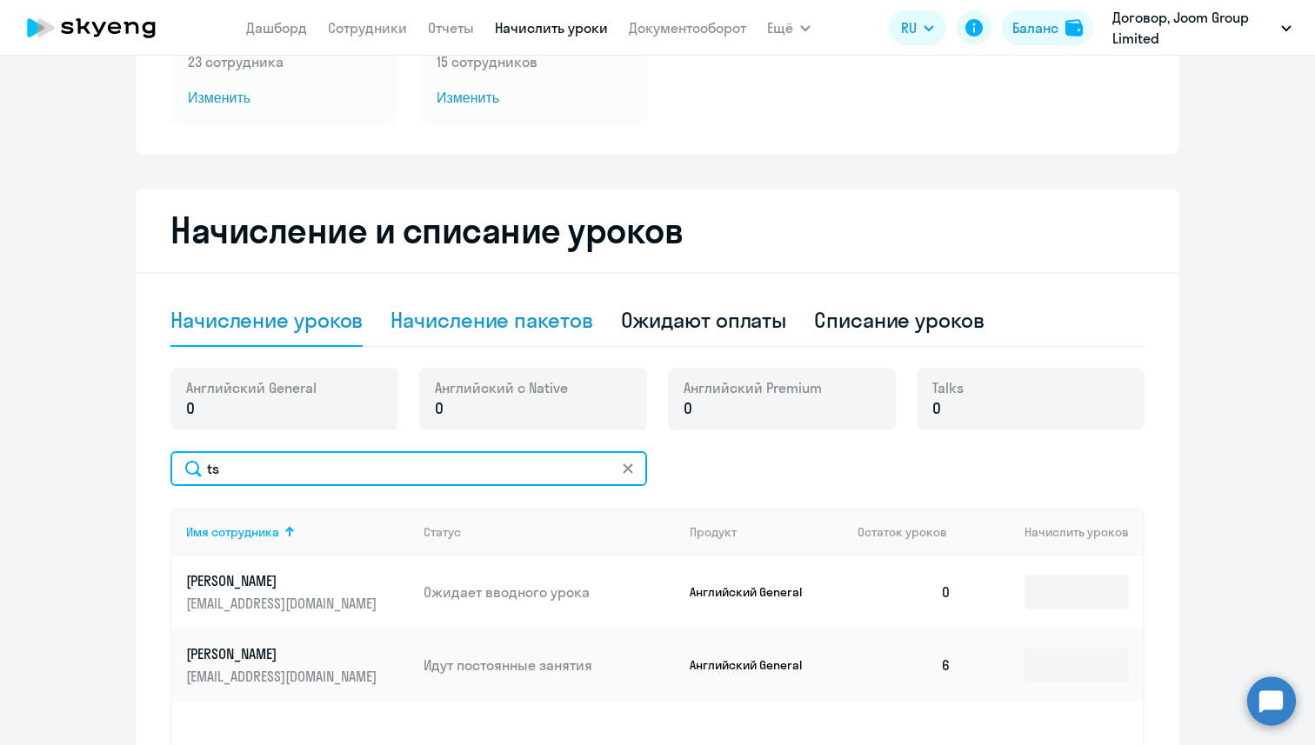
type input "ts"
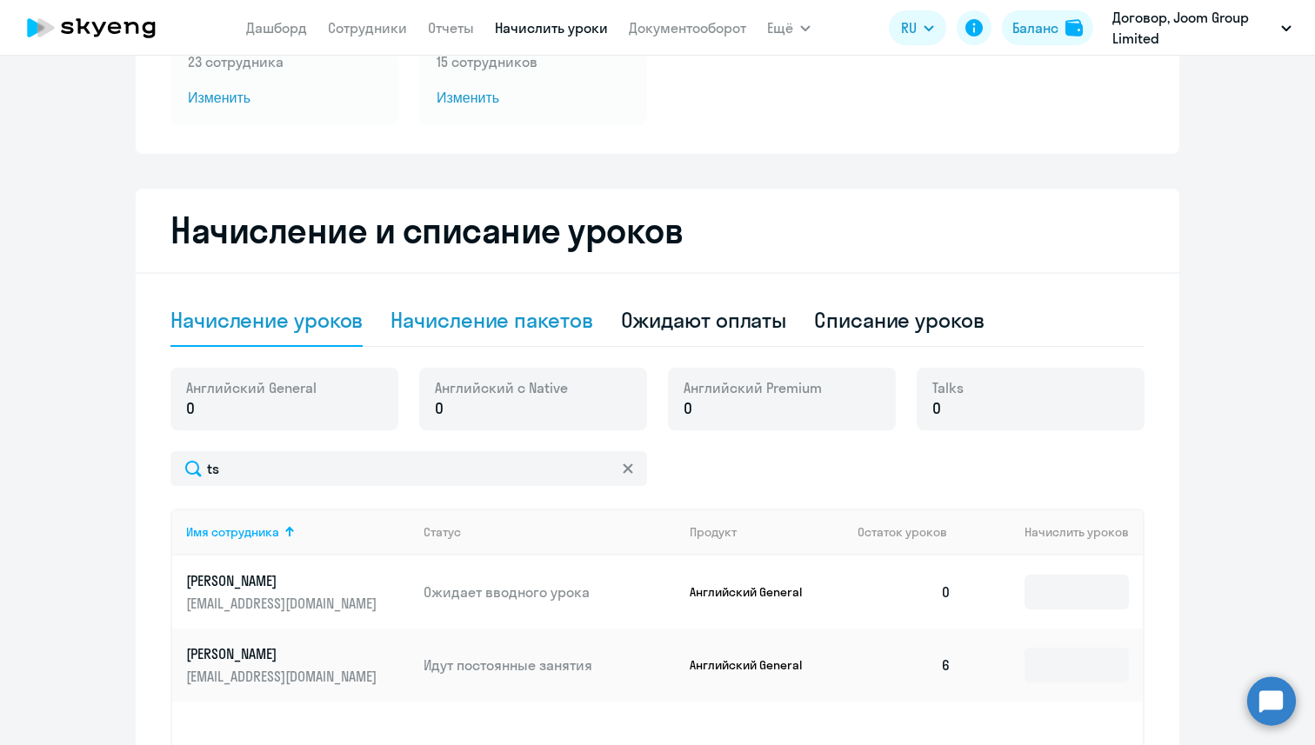
click at [469, 331] on div "Начисление пакетов" at bounding box center [492, 320] width 202 height 28
select select "10"
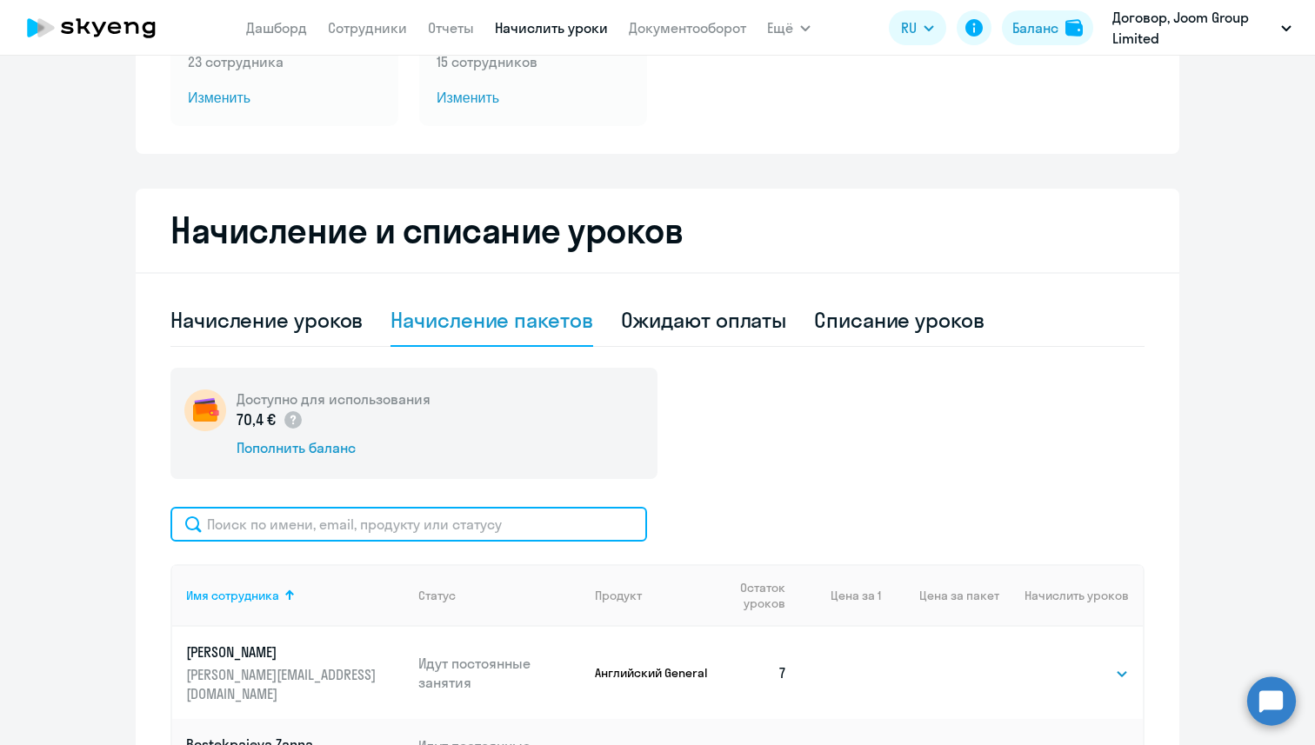
click at [263, 535] on input "text" at bounding box center [408, 524] width 477 height 35
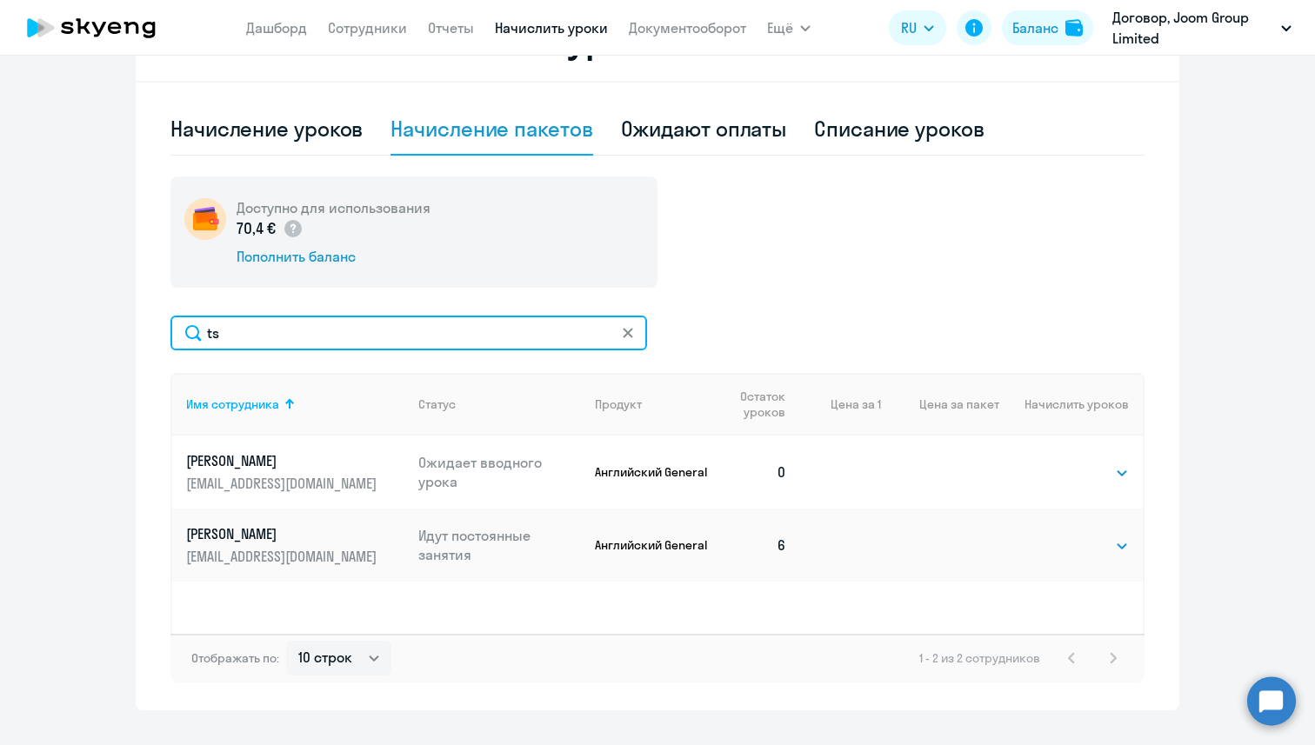
scroll to position [476, 0]
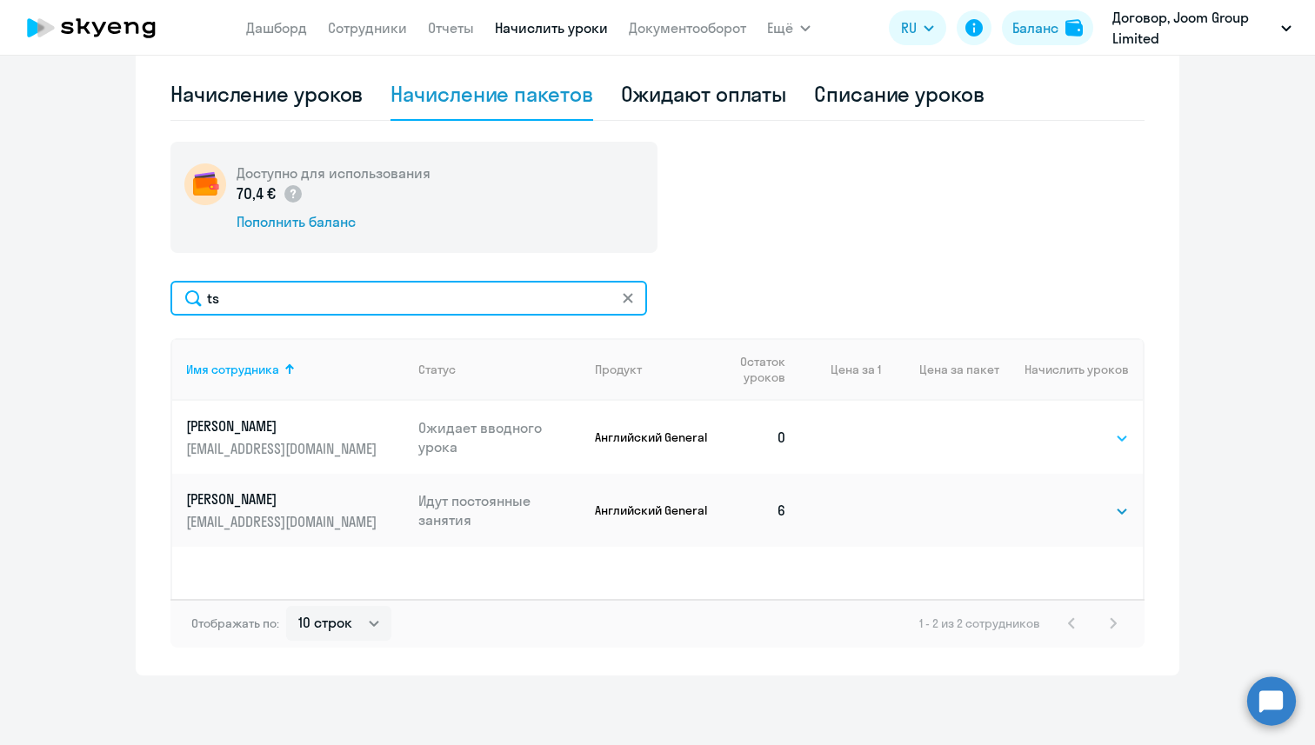
type input "ts"
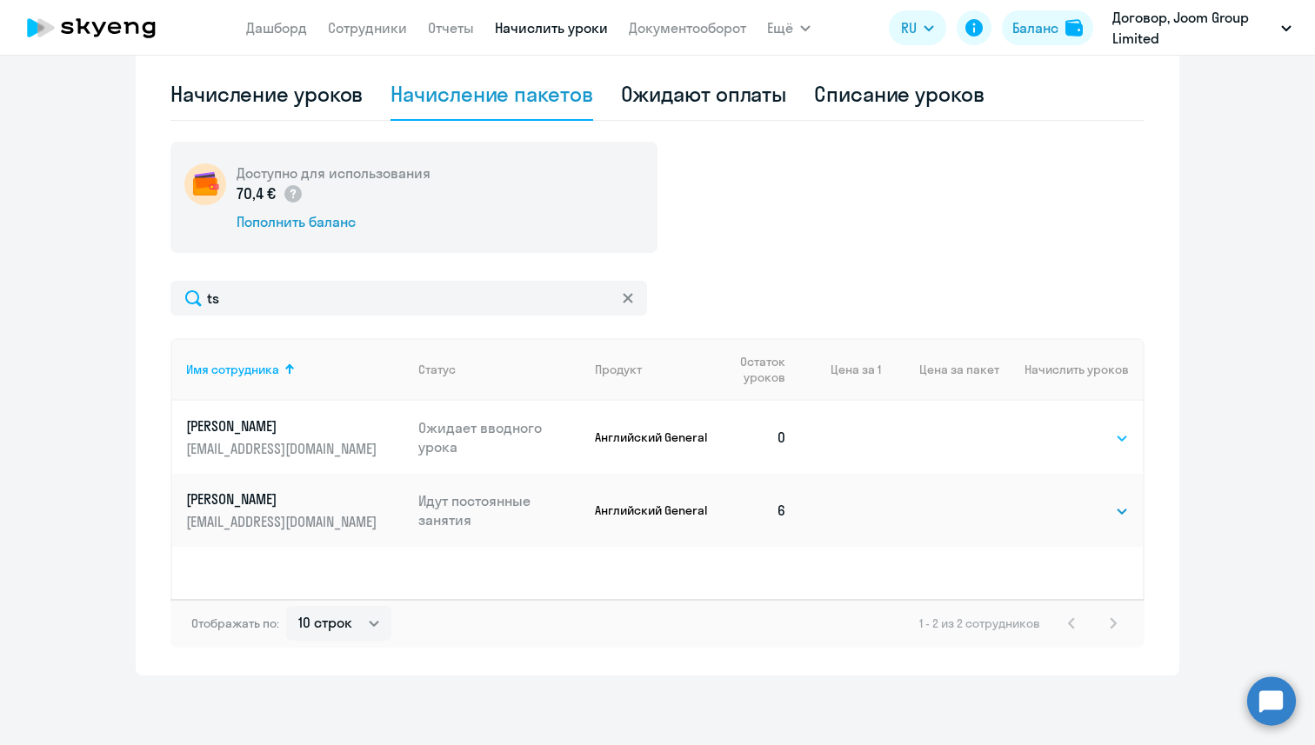
click at [1075, 431] on select "Выбрать 4 8 16 32 64" at bounding box center [1093, 438] width 71 height 21
select select "4"
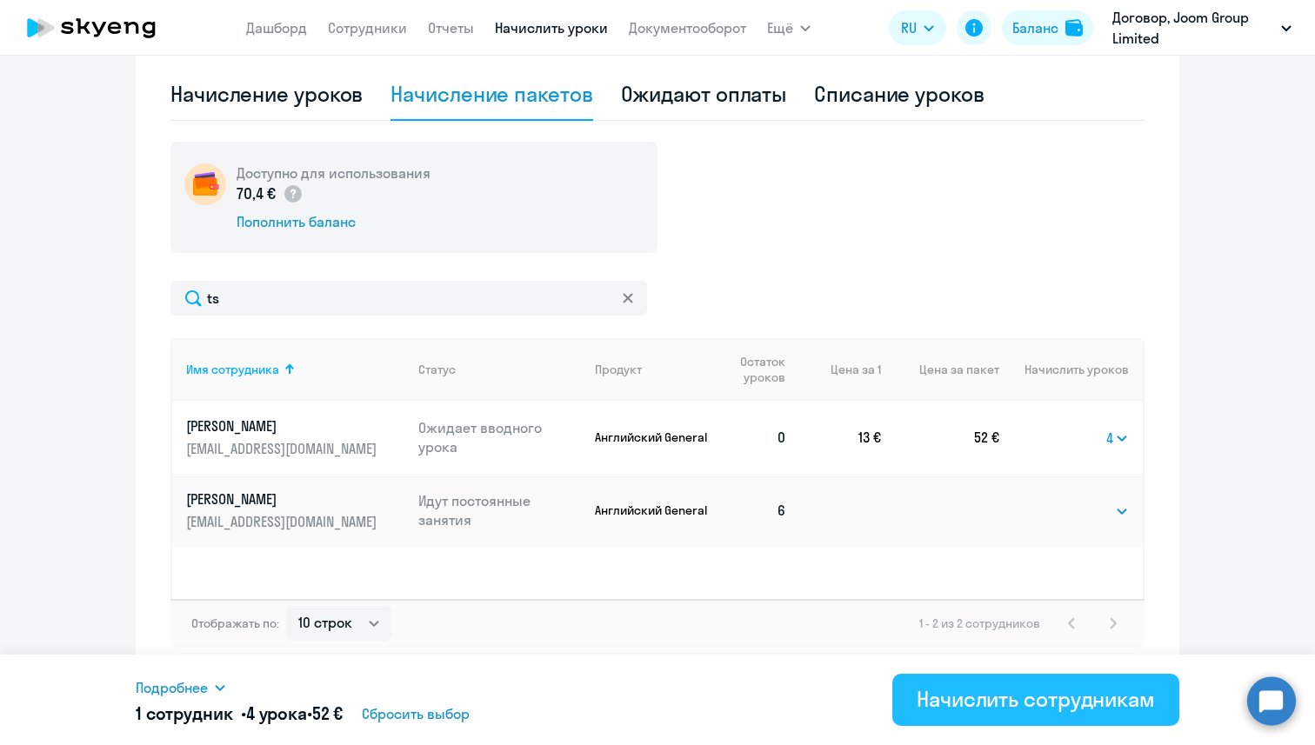
click at [972, 693] on div "Начислить сотрудникам" at bounding box center [1036, 699] width 238 height 28
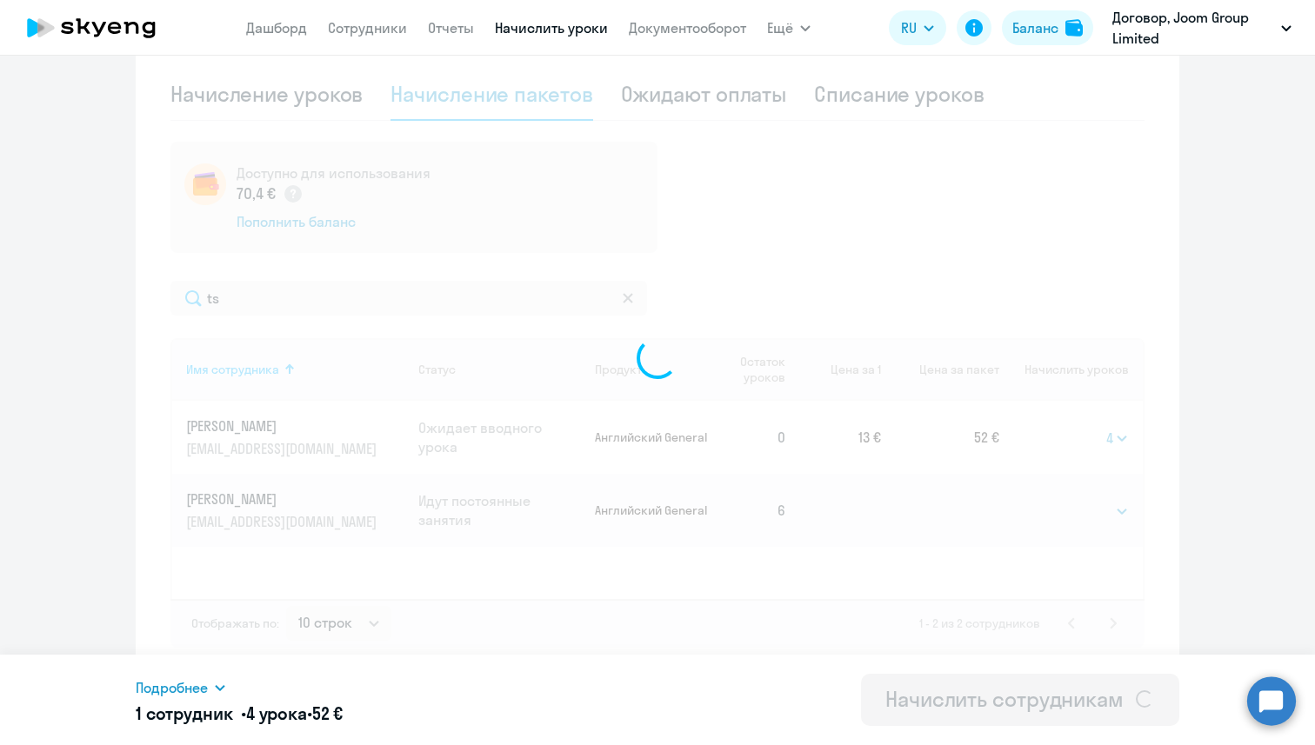
select select
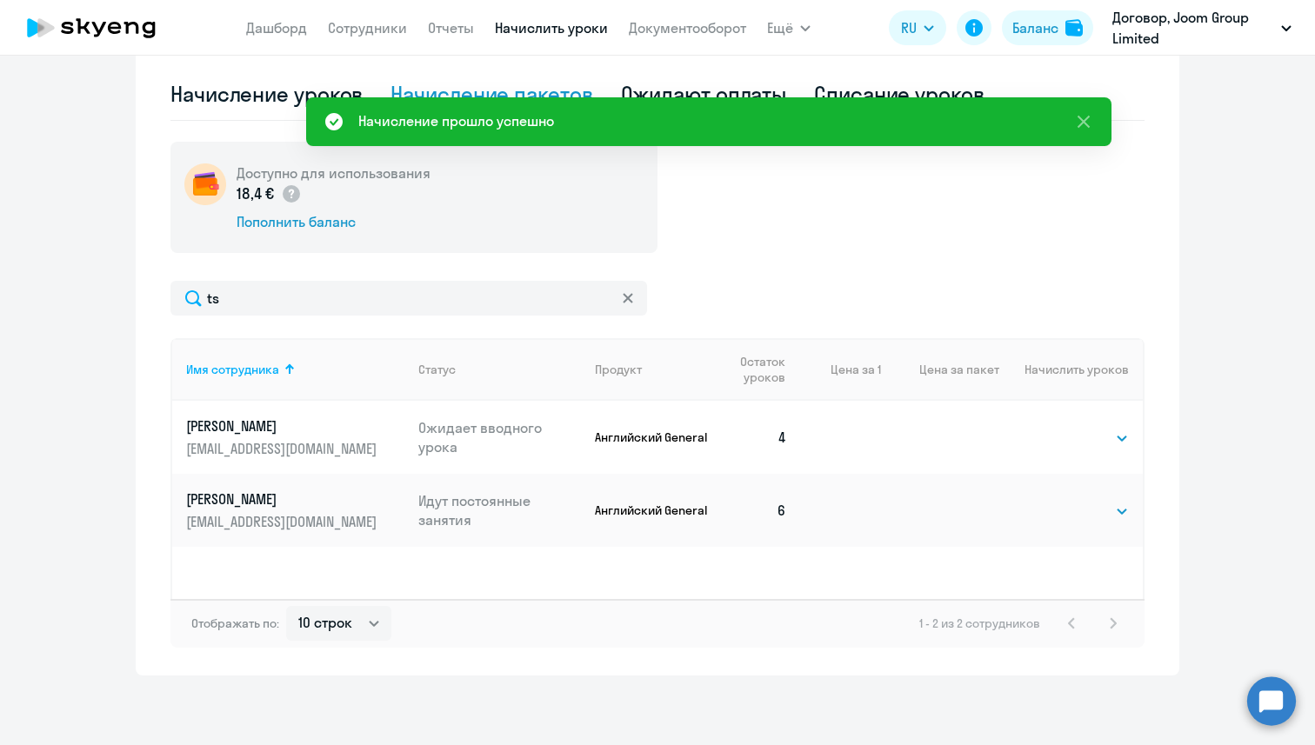
scroll to position [0, 0]
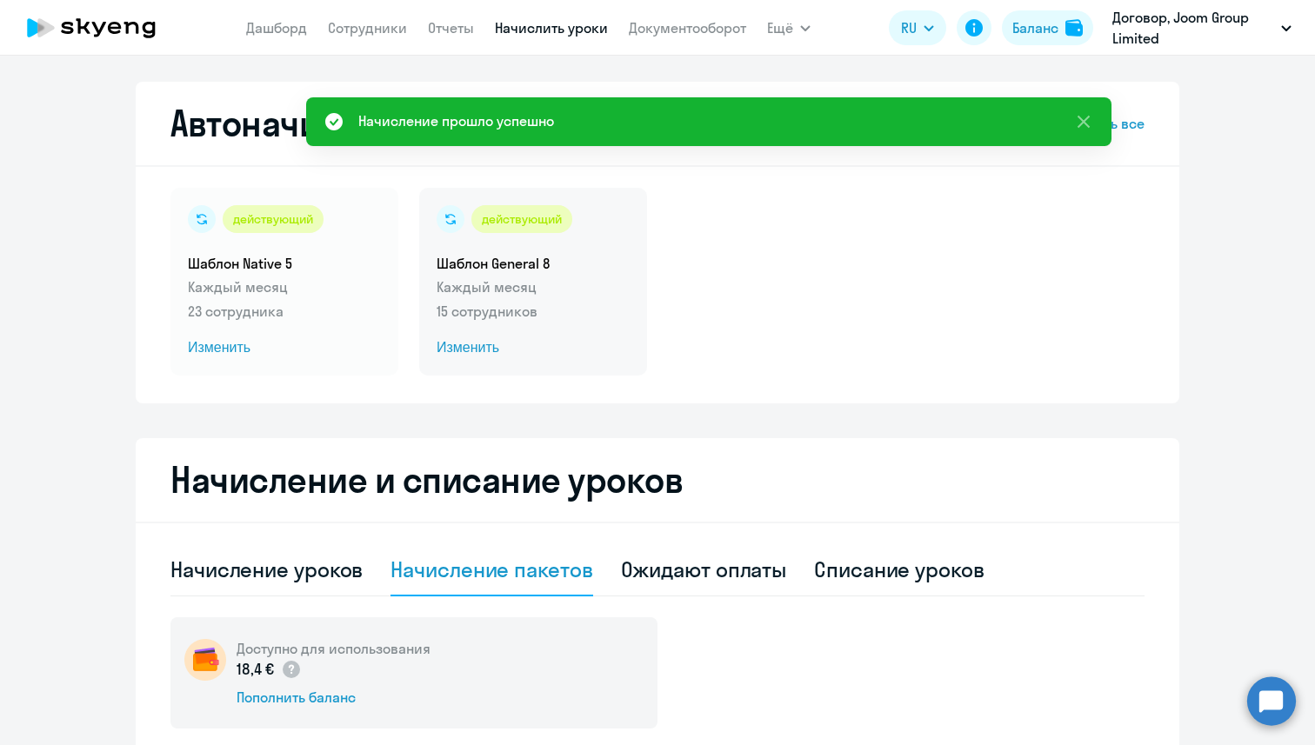
click at [457, 291] on p "Каждый месяц" at bounding box center [533, 287] width 193 height 21
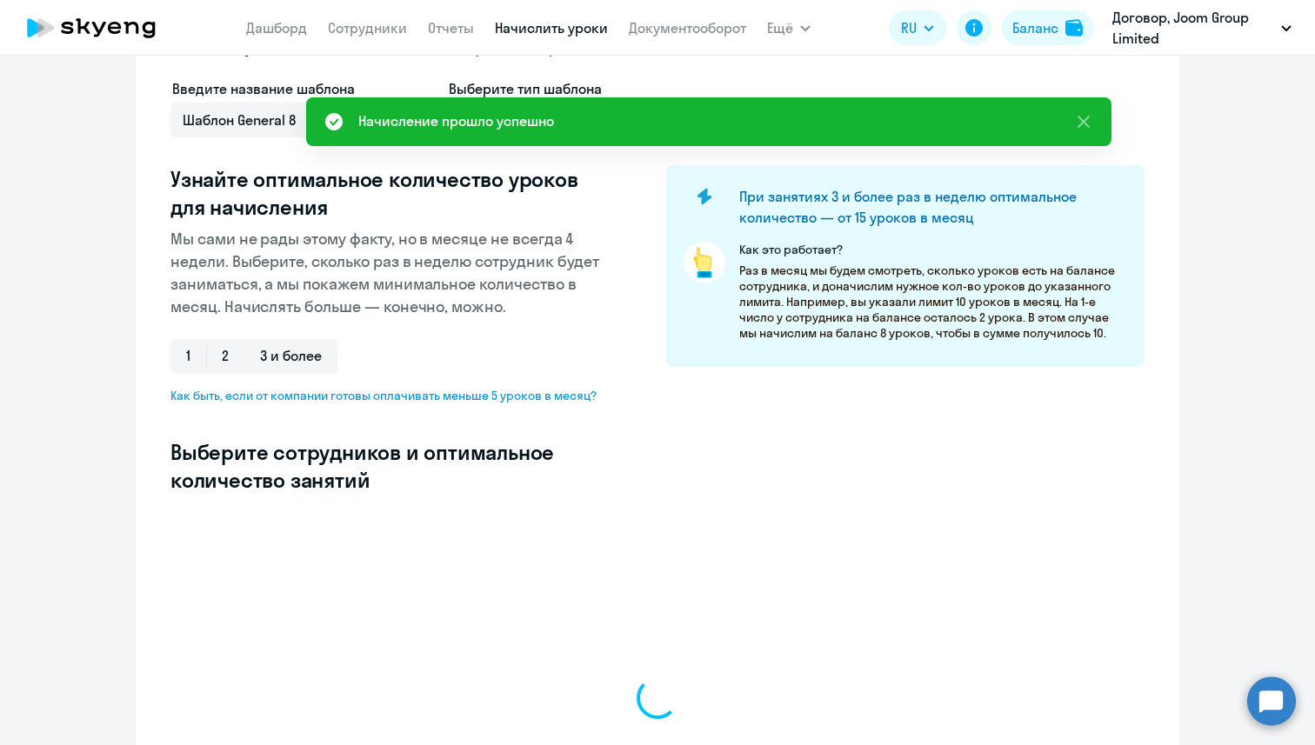
select select "10"
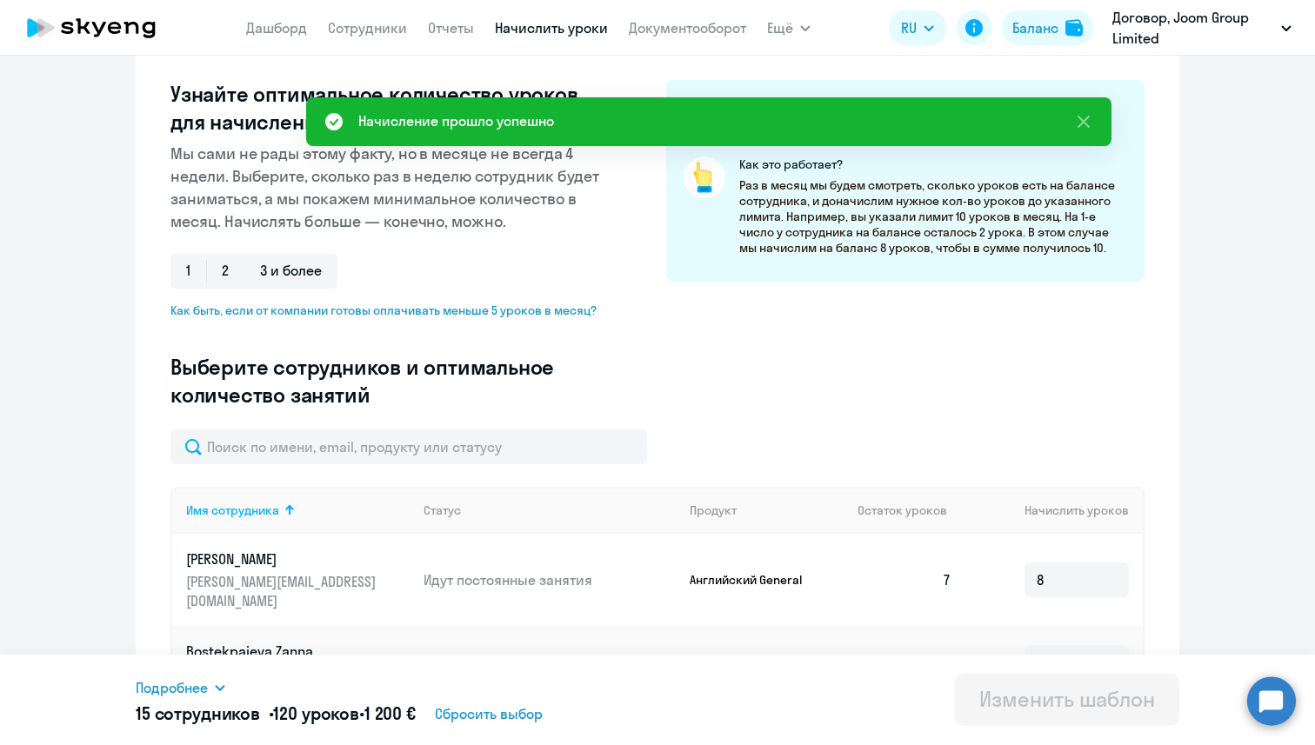
scroll to position [213, 0]
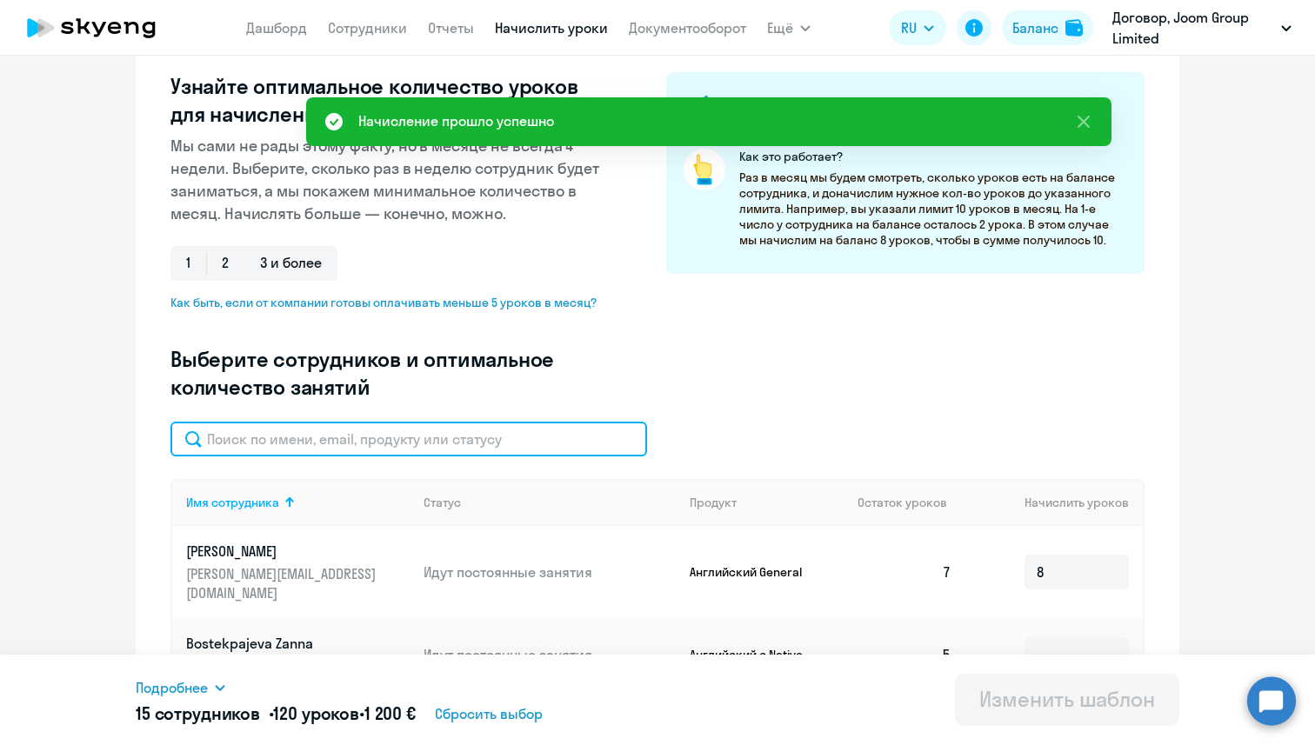
click at [400, 441] on input "text" at bounding box center [408, 439] width 477 height 35
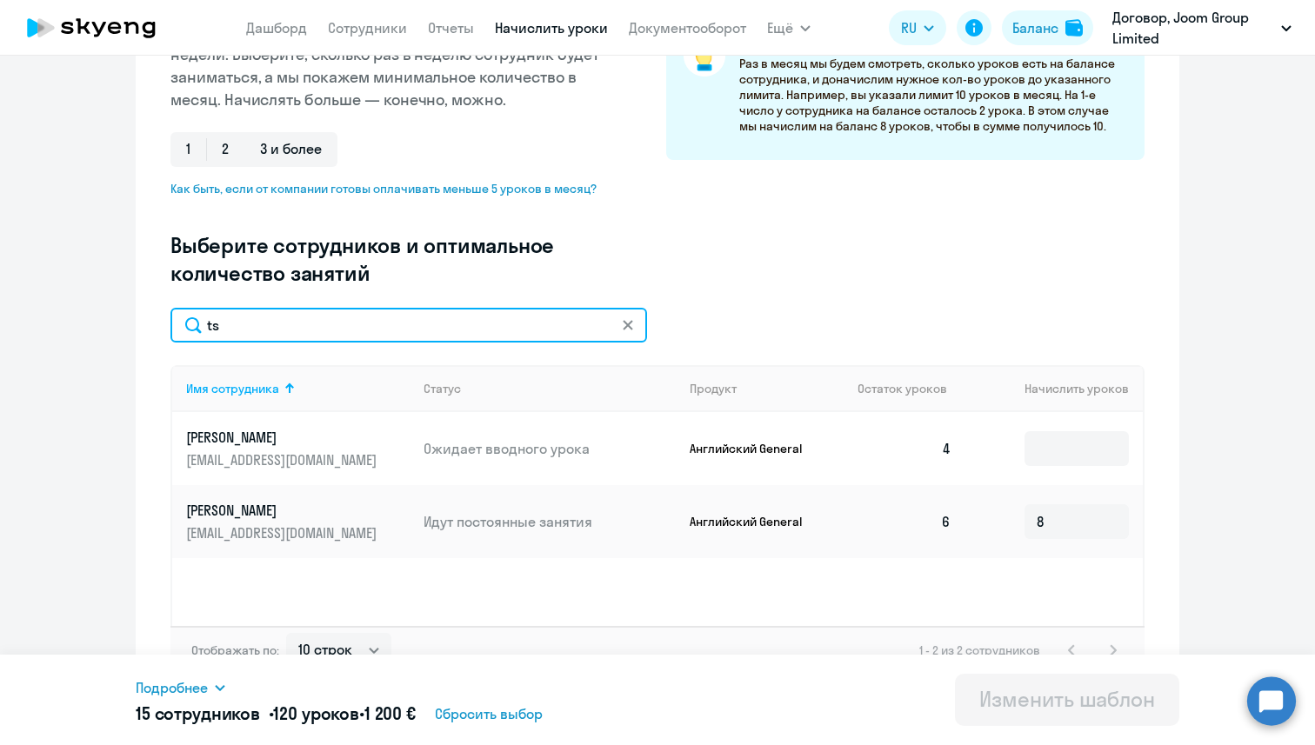
scroll to position [354, 0]
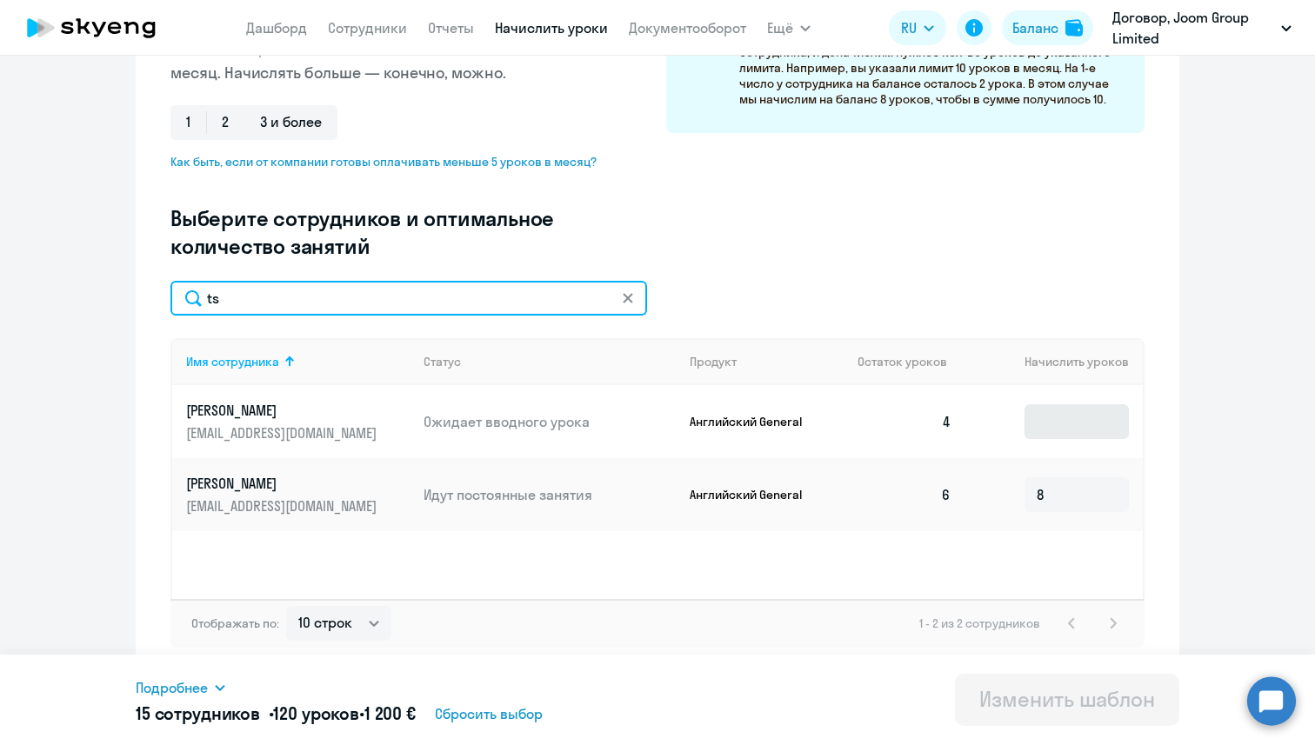
type input "ts"
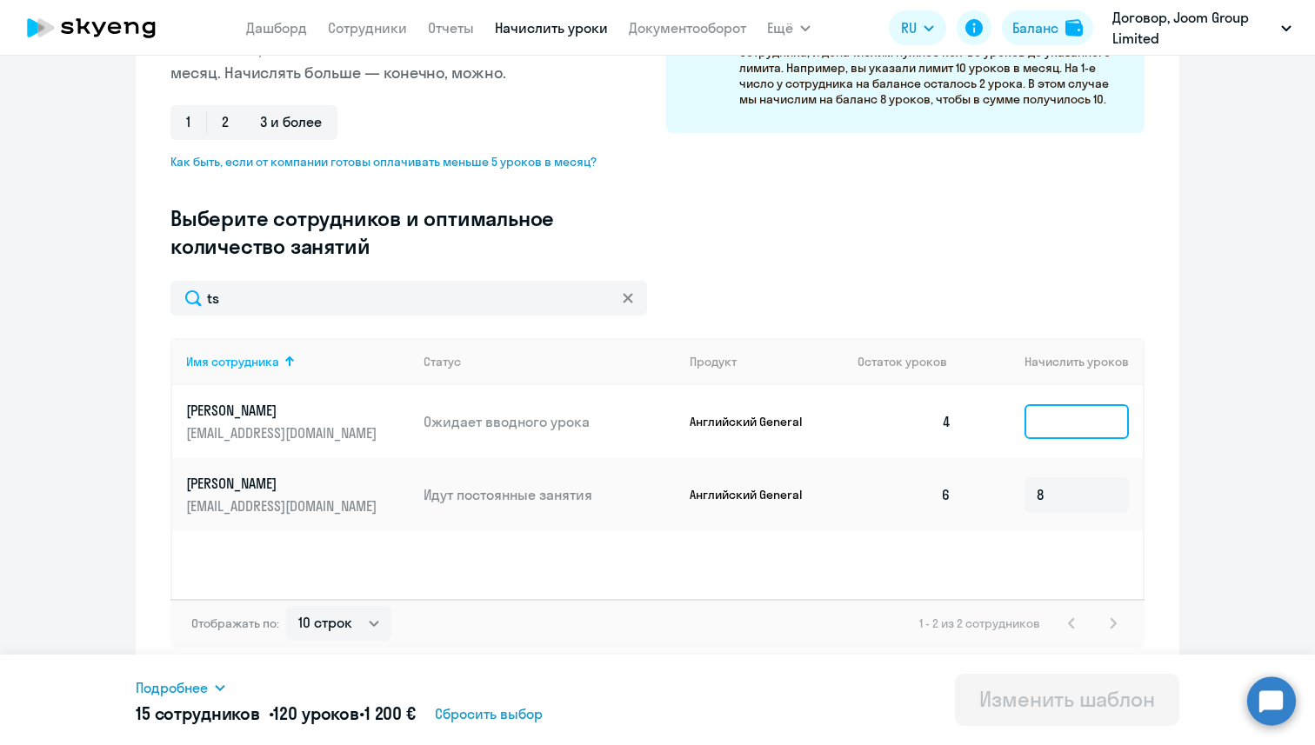
click at [1094, 417] on input at bounding box center [1077, 421] width 104 height 35
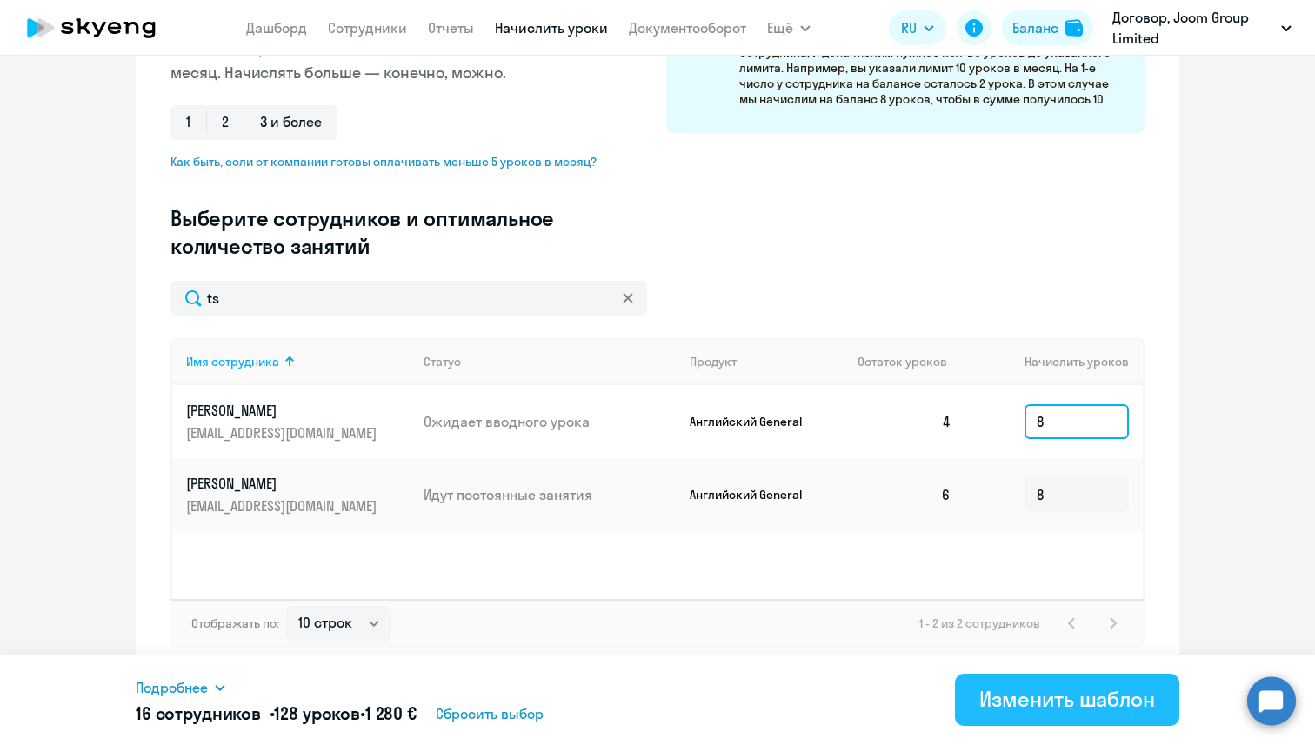
type input "8"
click at [1000, 686] on div "Изменить шаблон" at bounding box center [1067, 699] width 176 height 28
